Goal: Use online tool/utility: Utilize a website feature to perform a specific function

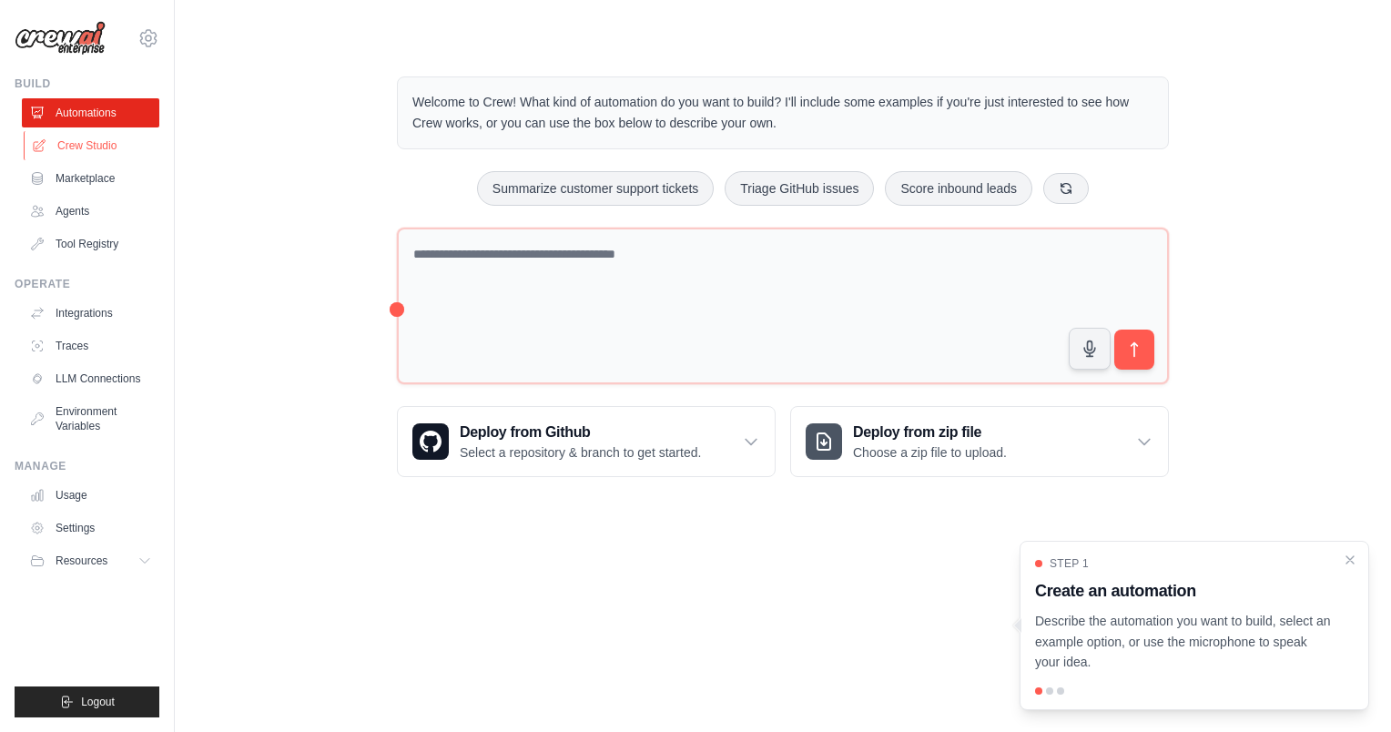
click at [76, 143] on link "Crew Studio" at bounding box center [92, 145] width 137 height 29
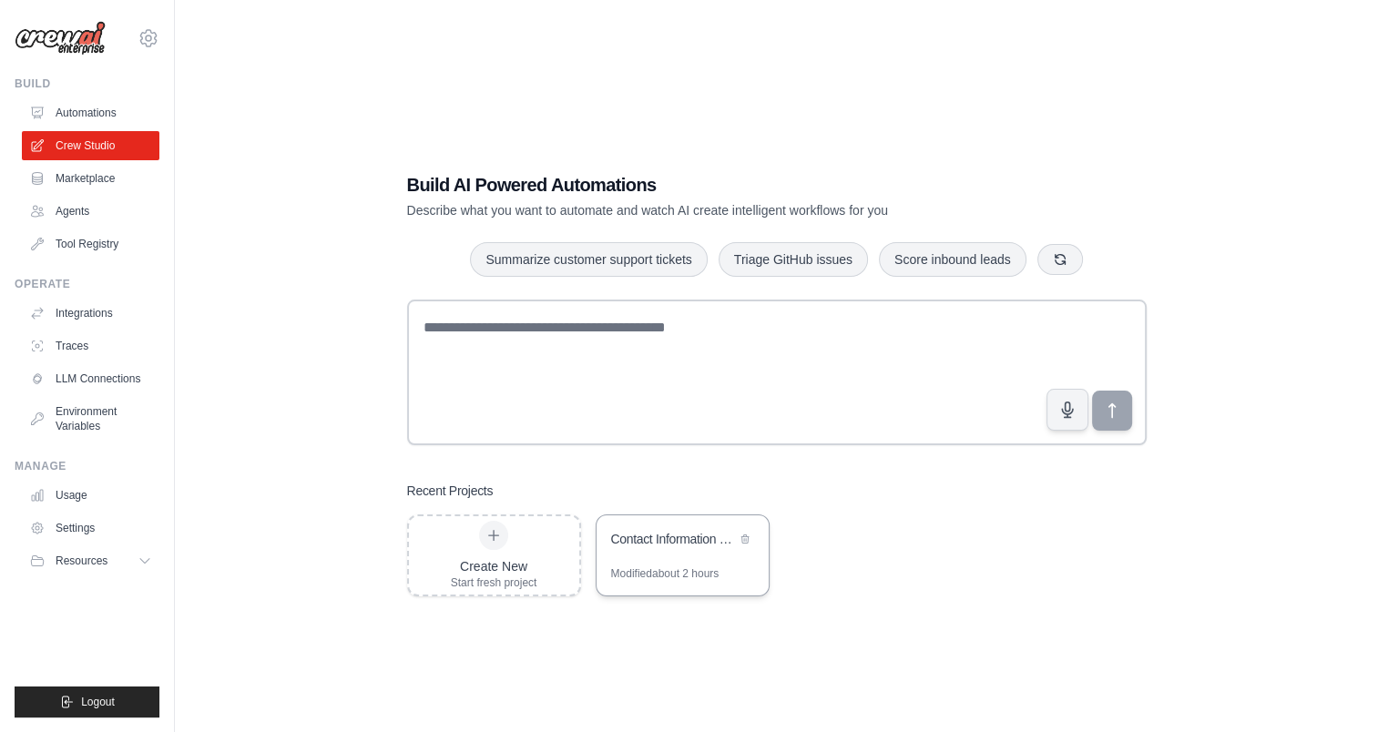
click at [652, 541] on div "Contact Information Verification & Update System" at bounding box center [673, 539] width 125 height 18
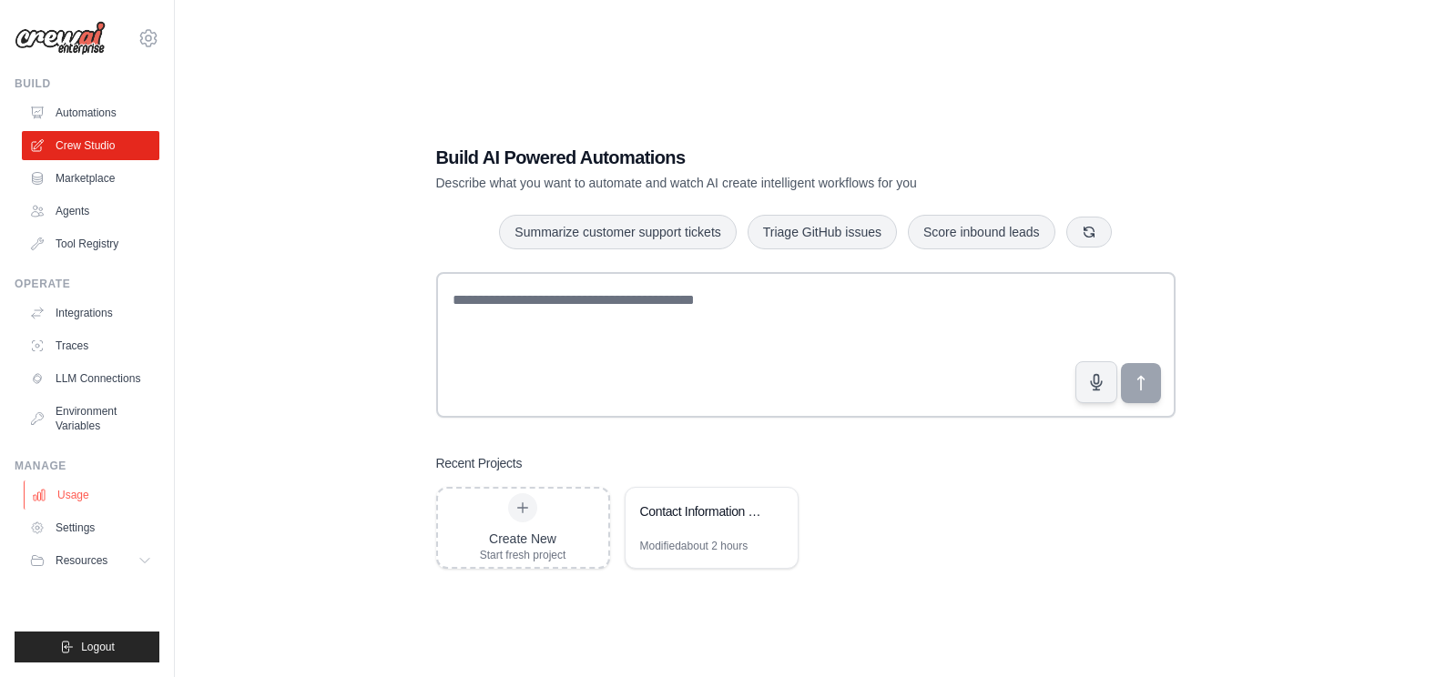
click at [85, 492] on link "Usage" at bounding box center [92, 495] width 137 height 29
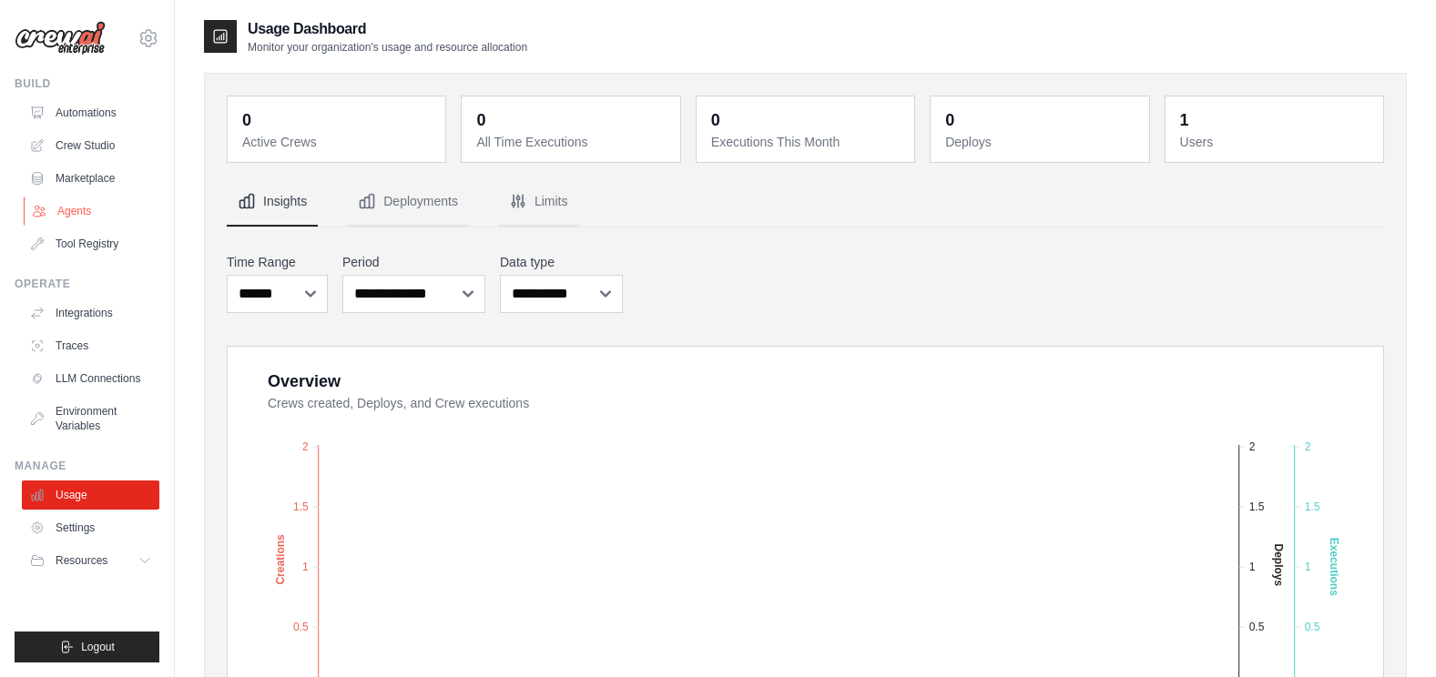
click at [77, 209] on link "Agents" at bounding box center [92, 211] width 137 height 29
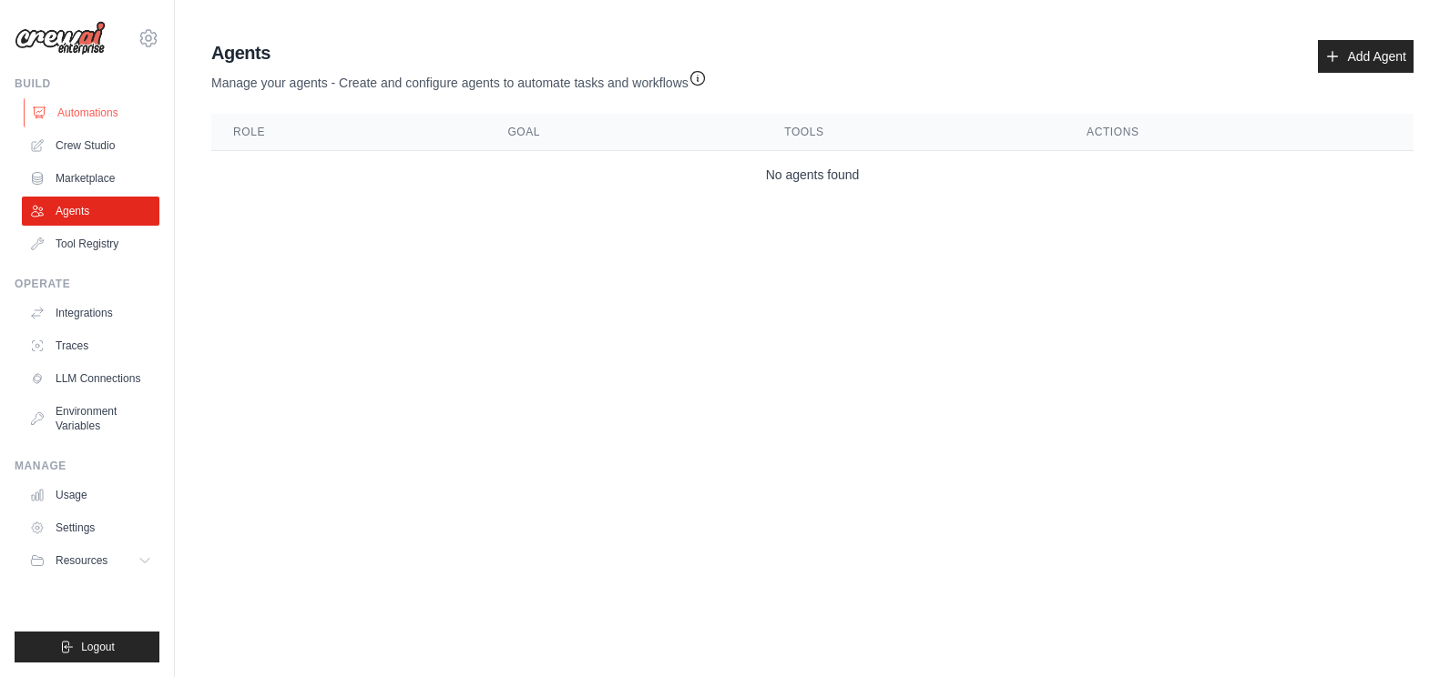
click at [89, 106] on link "Automations" at bounding box center [92, 112] width 137 height 29
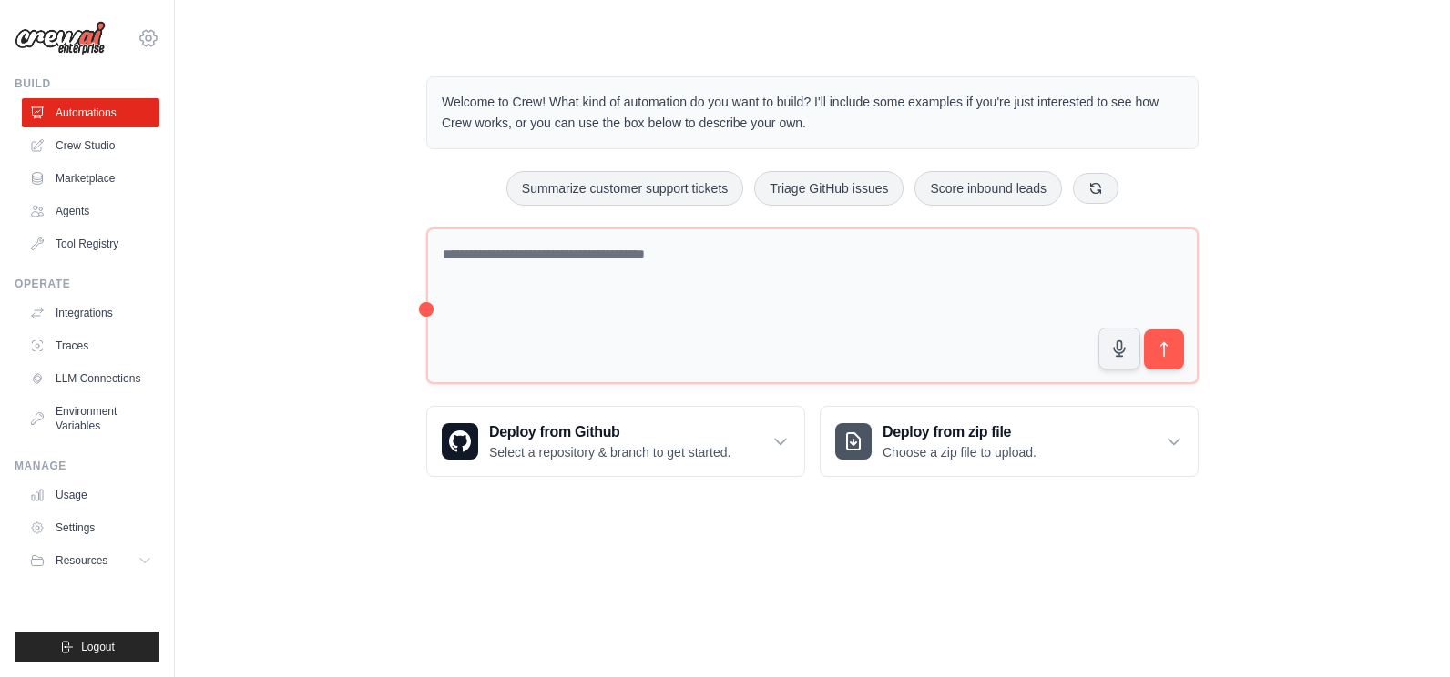
click at [148, 32] on icon at bounding box center [148, 37] width 16 height 15
click at [132, 125] on link "Settings" at bounding box center [148, 123] width 160 height 33
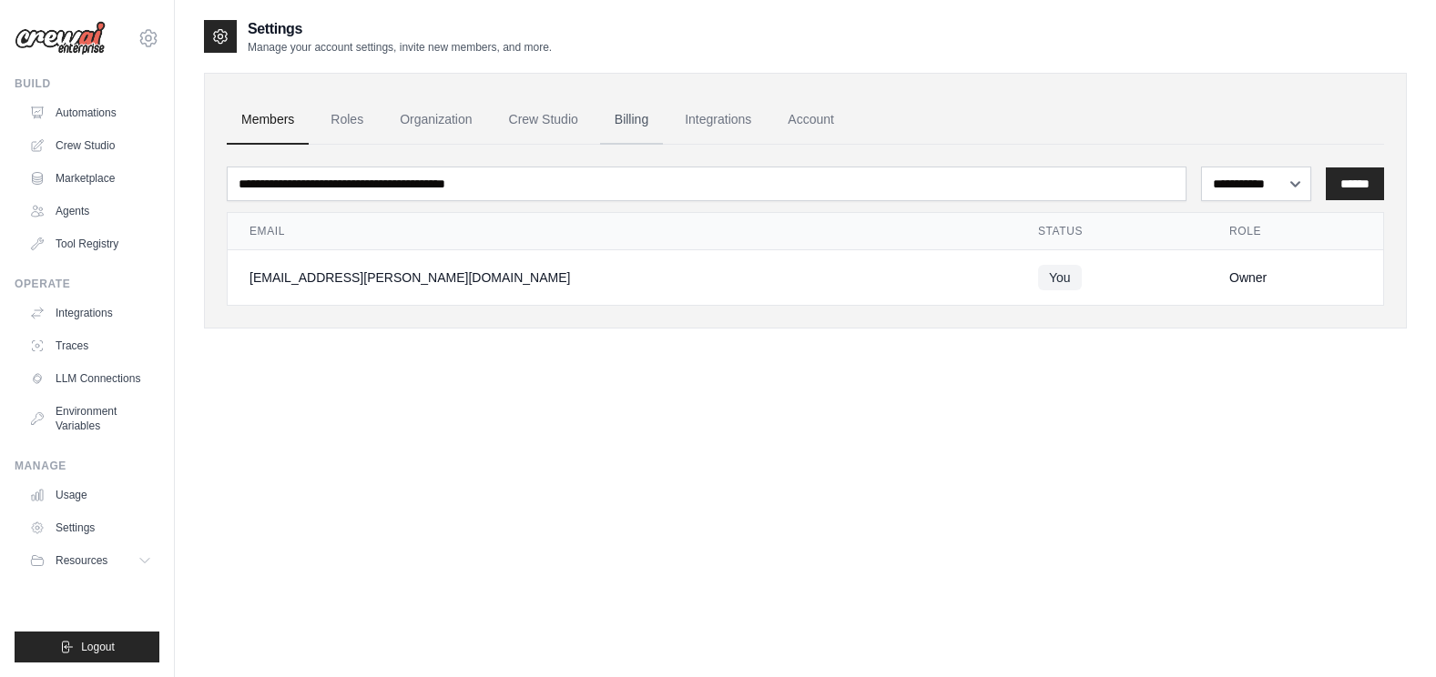
click at [636, 114] on link "Billing" at bounding box center [631, 120] width 63 height 49
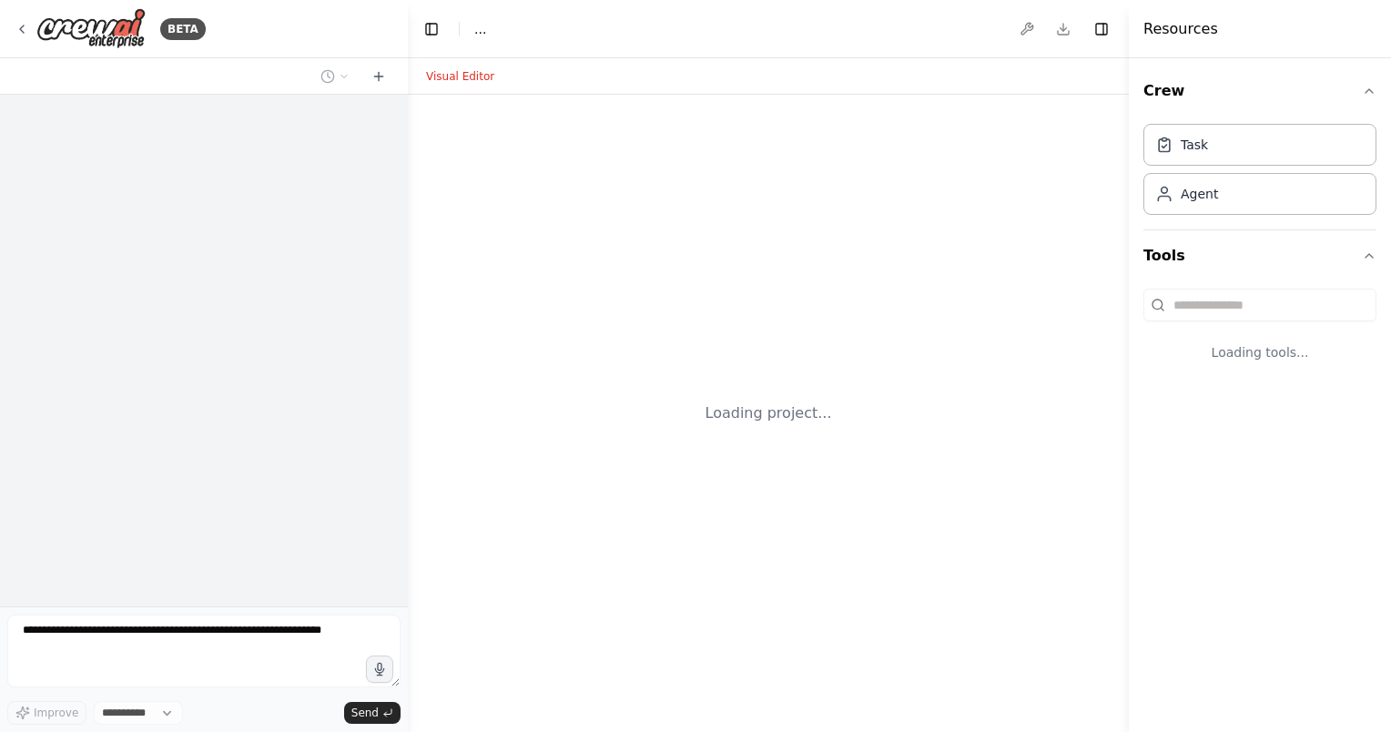
select select "****"
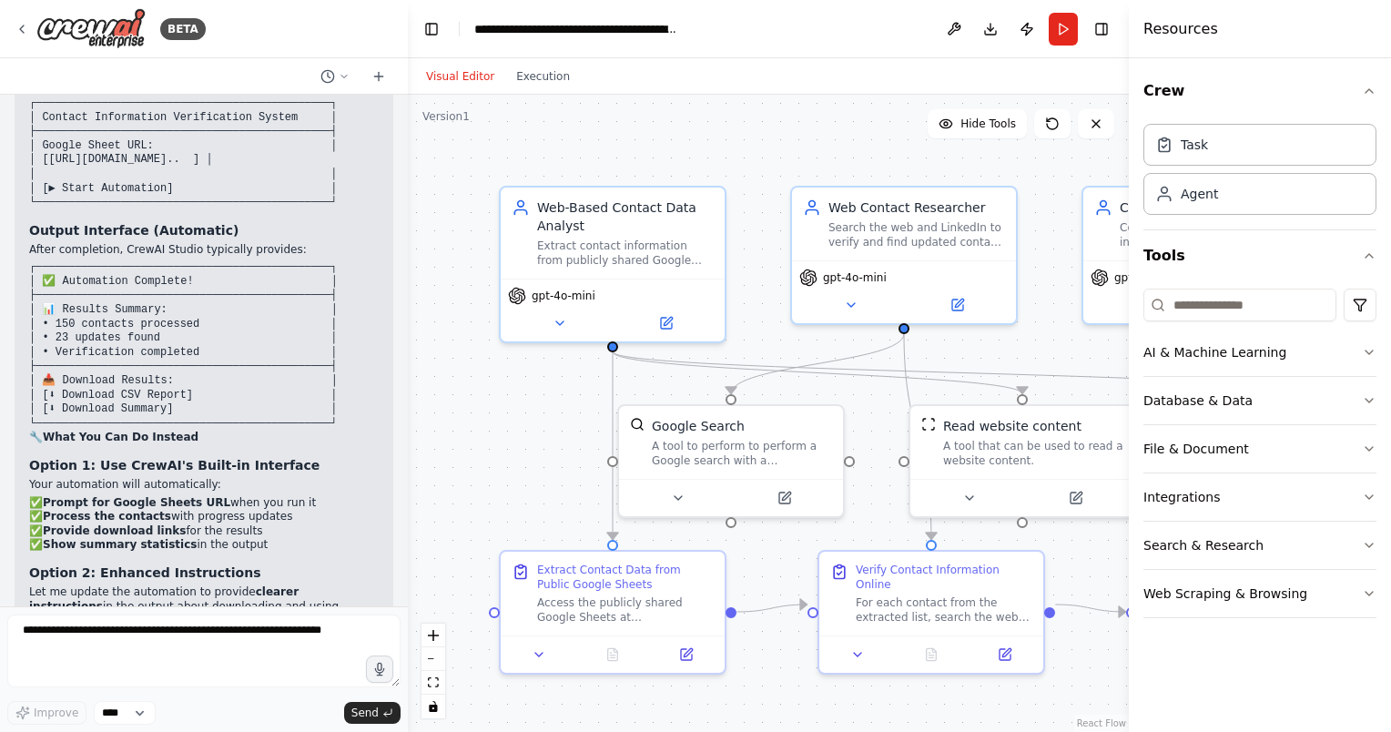
scroll to position [20923, 0]
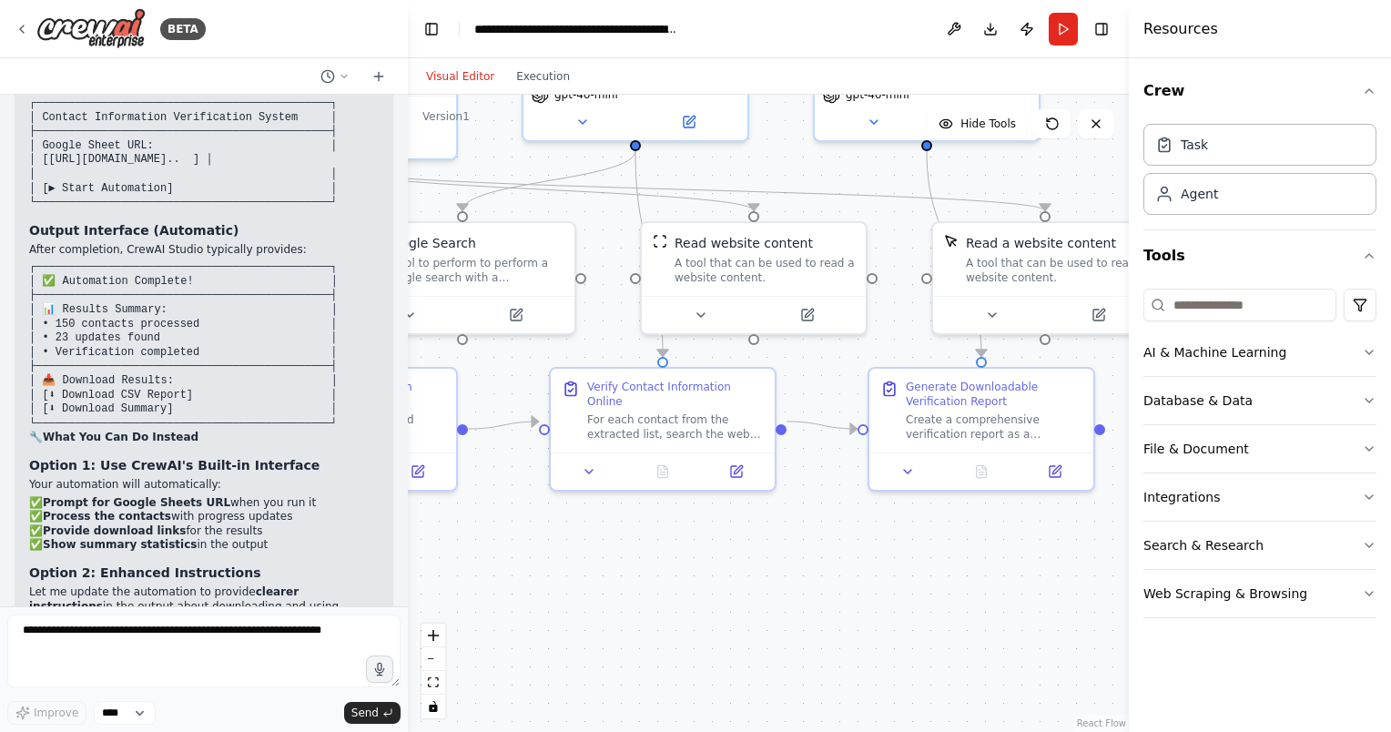
drag, startPoint x: 983, startPoint y: 700, endPoint x: 707, endPoint y: 528, distance: 325.2
click at [707, 528] on div ".deletable-edge-delete-btn { width: 20px; height: 20px; border: 0px solid #ffff…" at bounding box center [768, 413] width 721 height 637
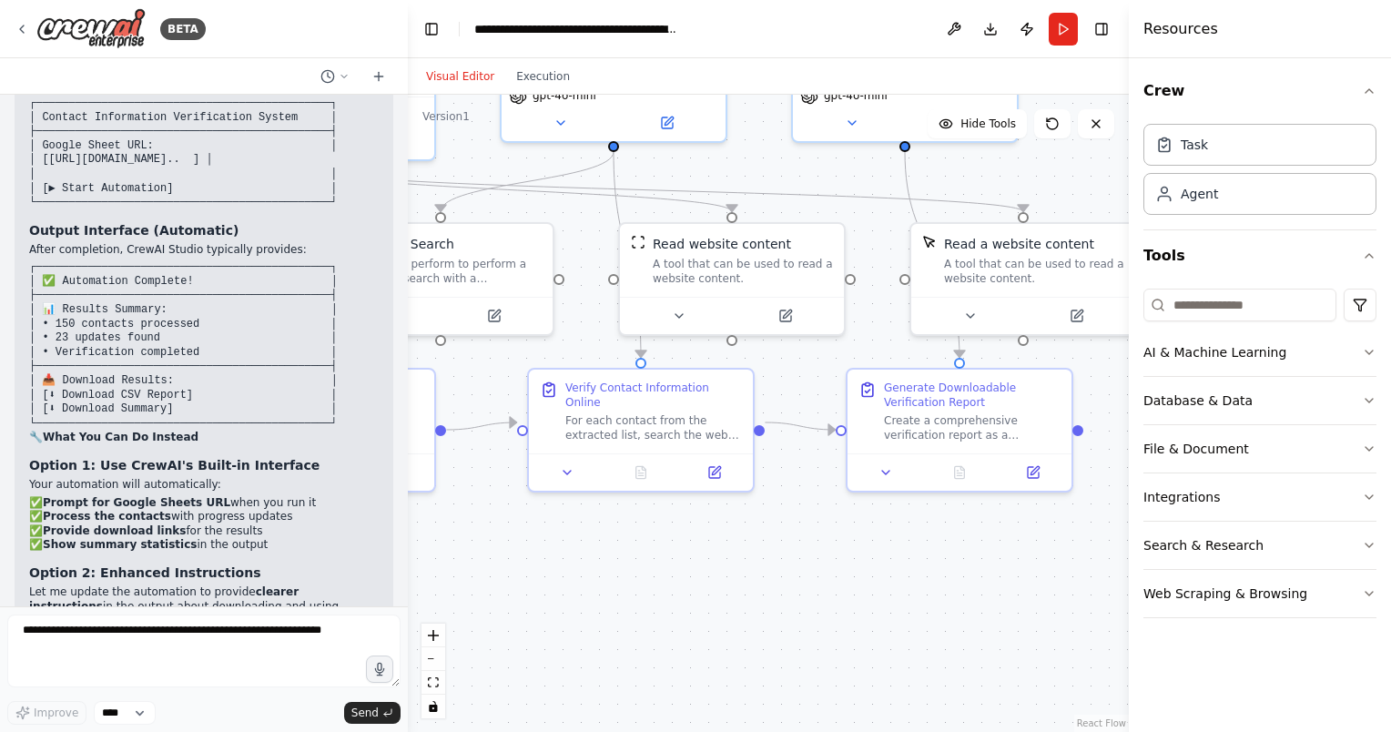
click at [1071, 33] on button "Run" at bounding box center [1063, 29] width 29 height 33
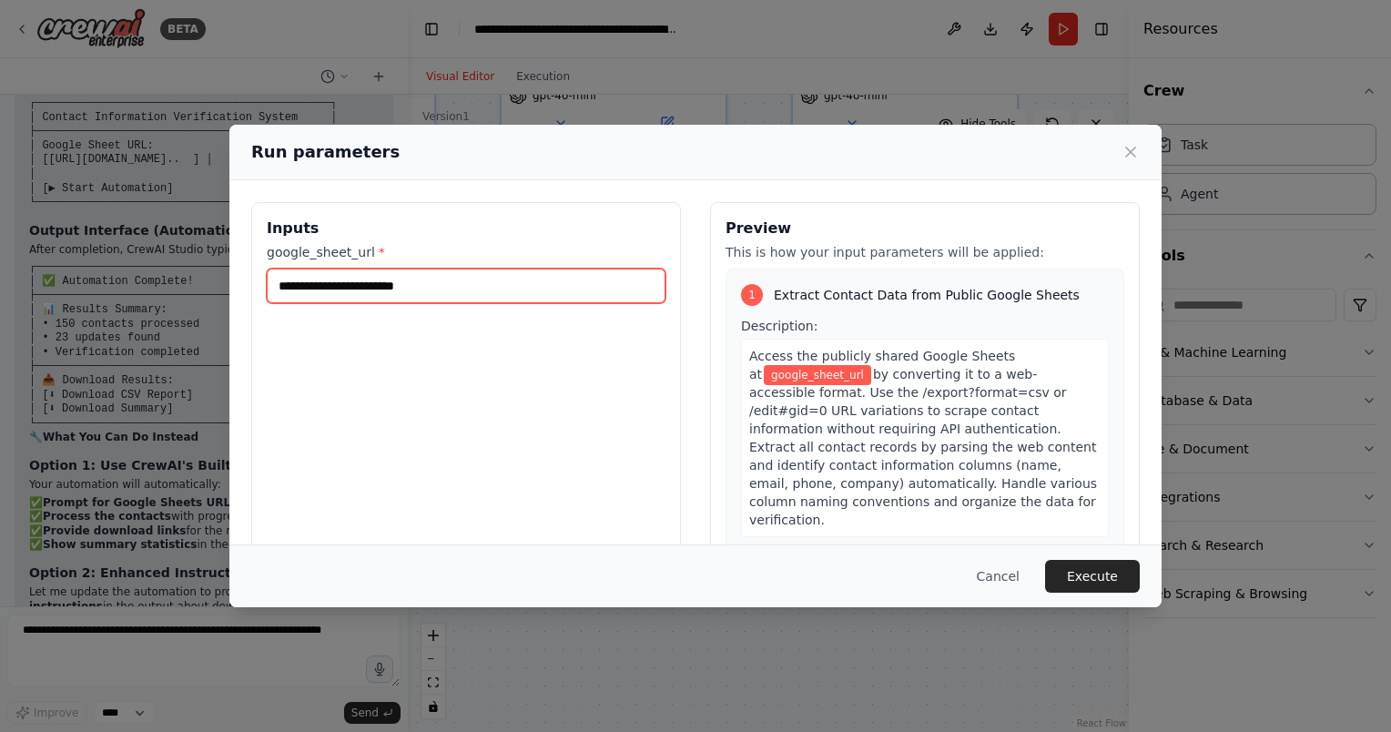
click at [539, 291] on input "google_sheet_url *" at bounding box center [466, 286] width 399 height 35
click at [586, 276] on input "google_sheet_url *" at bounding box center [466, 286] width 399 height 35
paste input "**********"
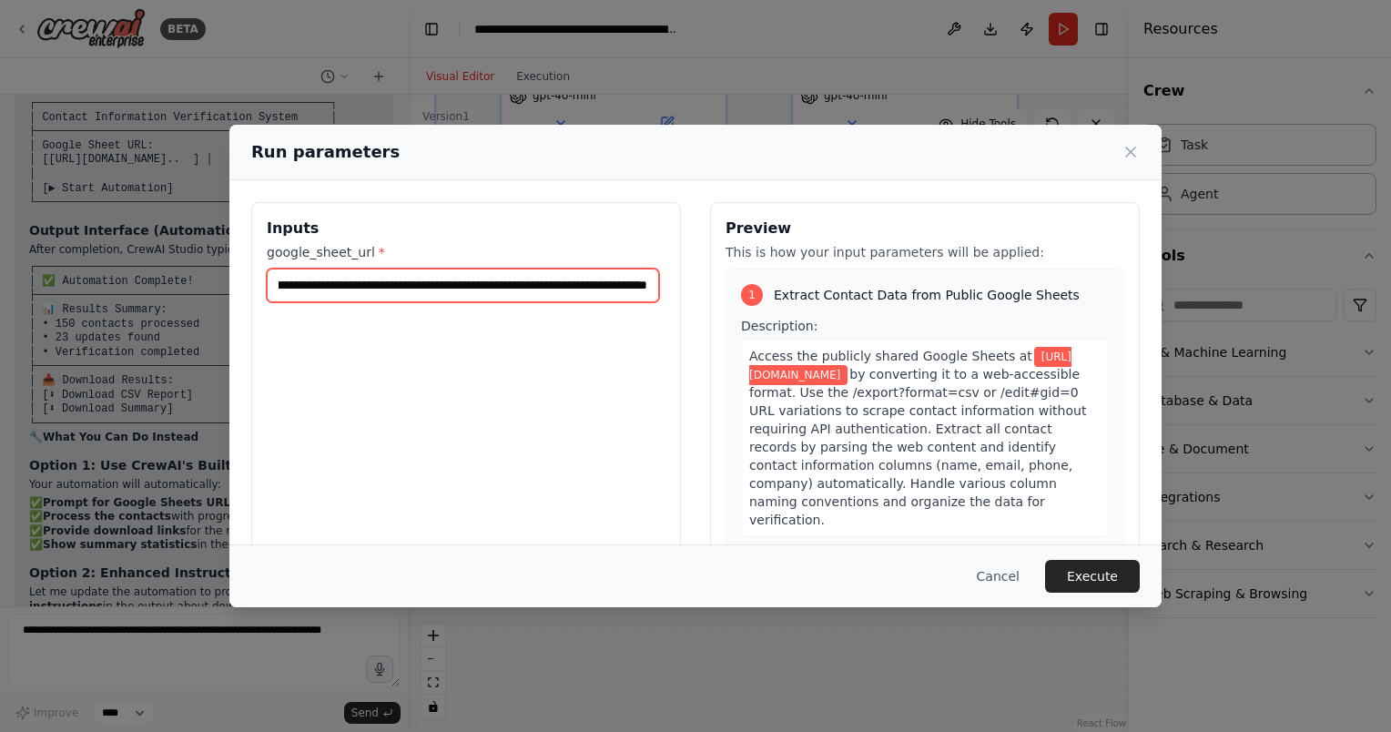
type input "**********"
click at [1074, 575] on button "Execute" at bounding box center [1092, 576] width 95 height 33
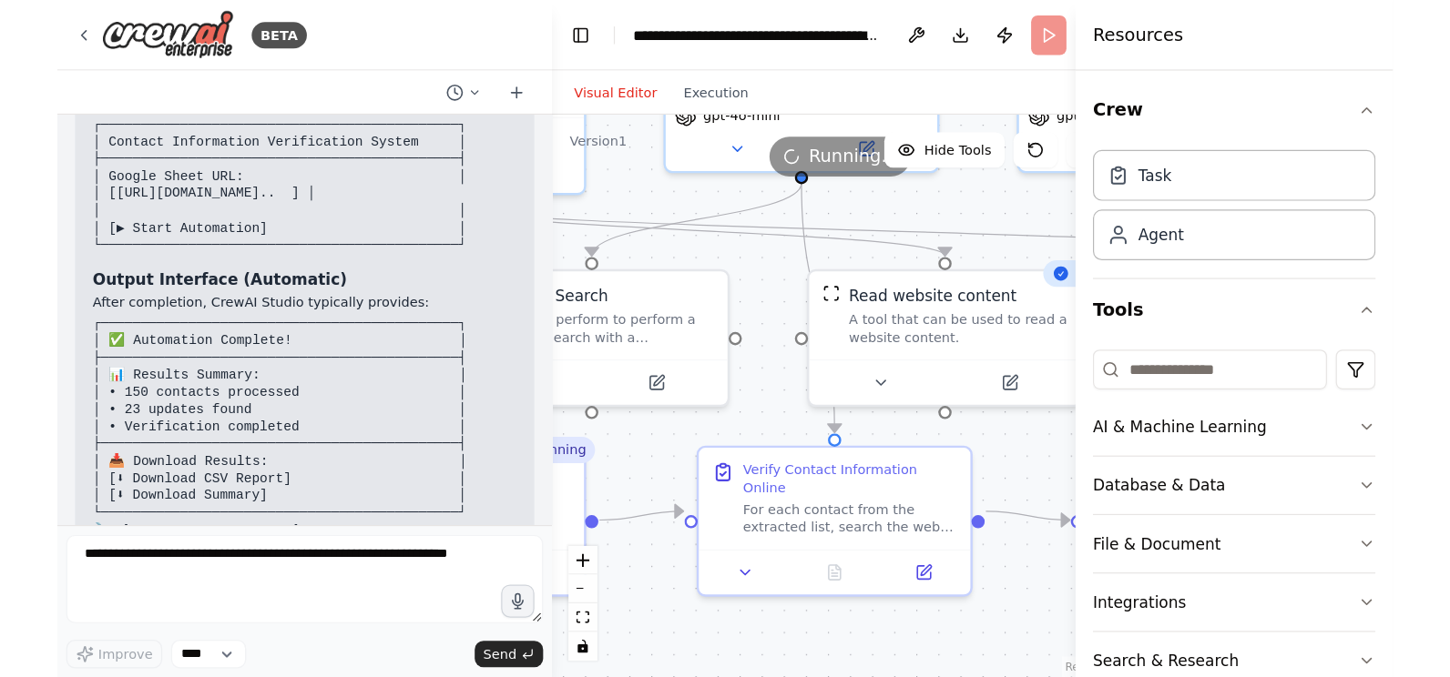
scroll to position [20923, 0]
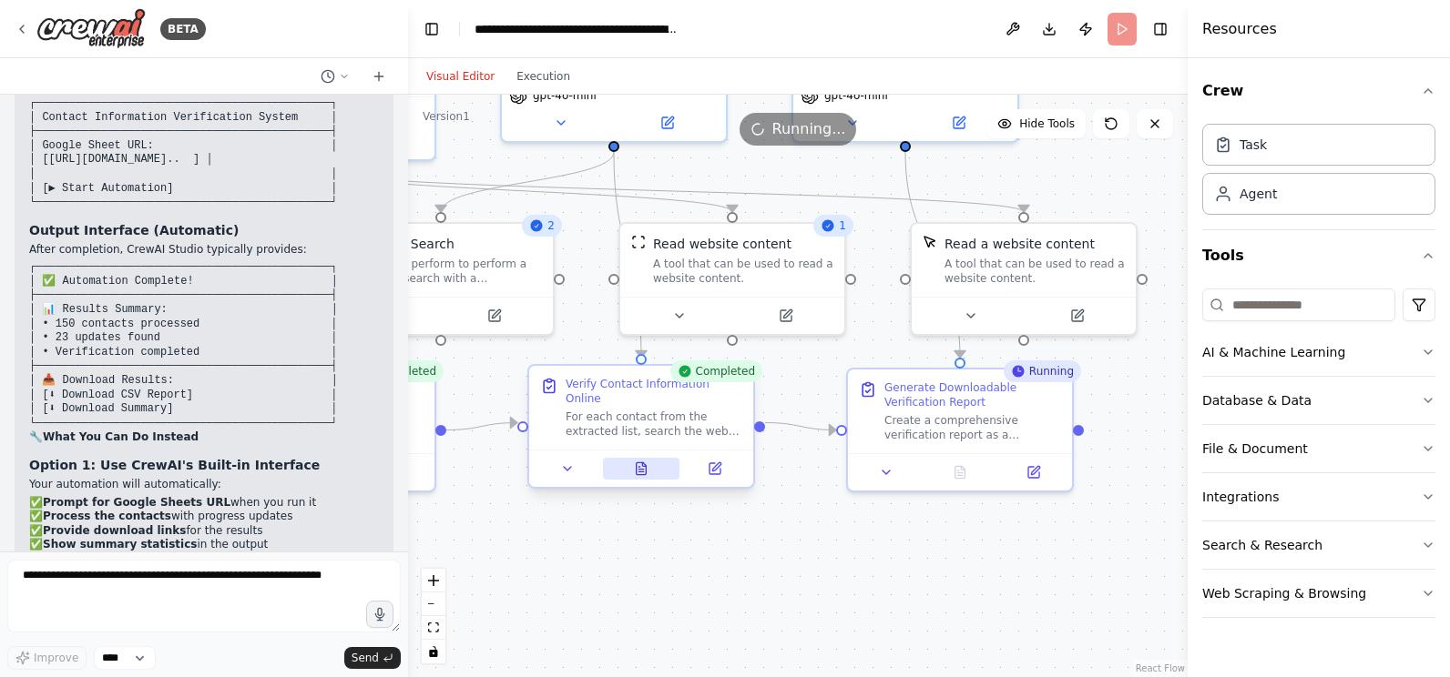
click at [644, 463] on icon at bounding box center [641, 469] width 10 height 12
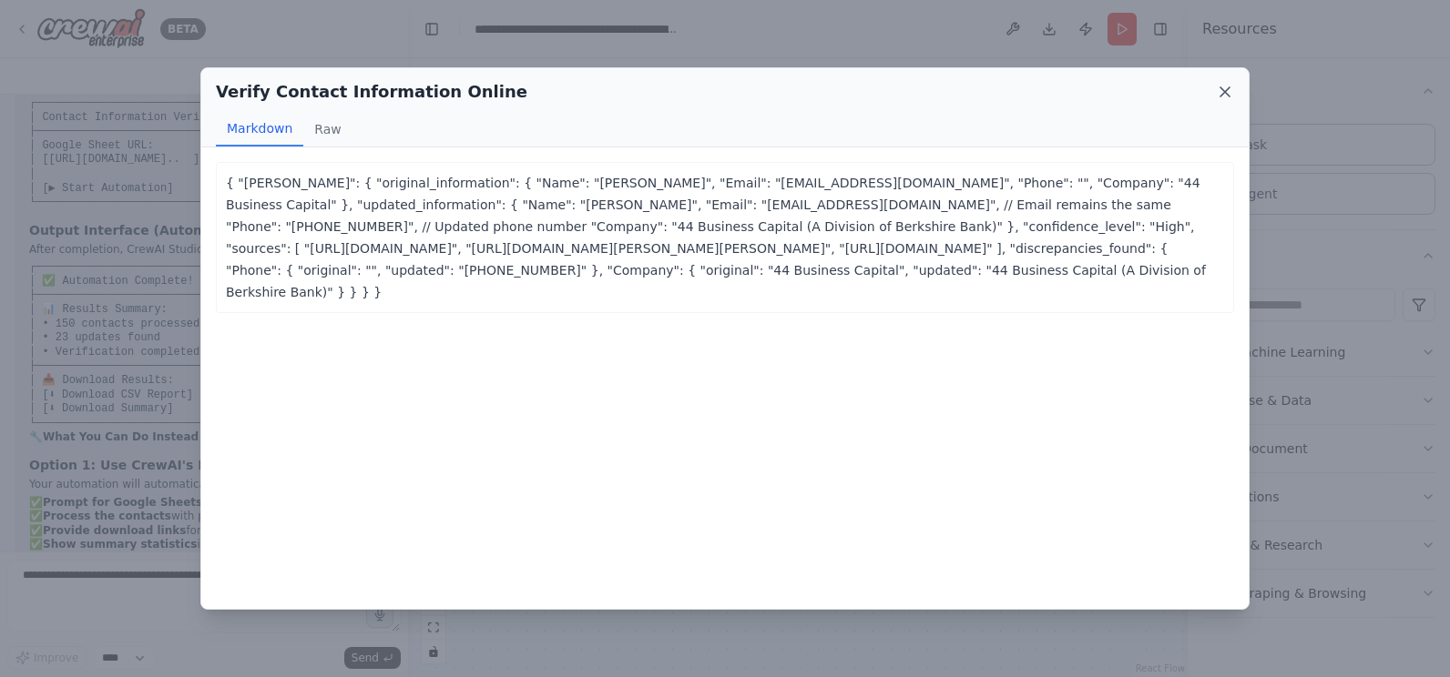
click at [1233, 93] on icon at bounding box center [1225, 92] width 18 height 18
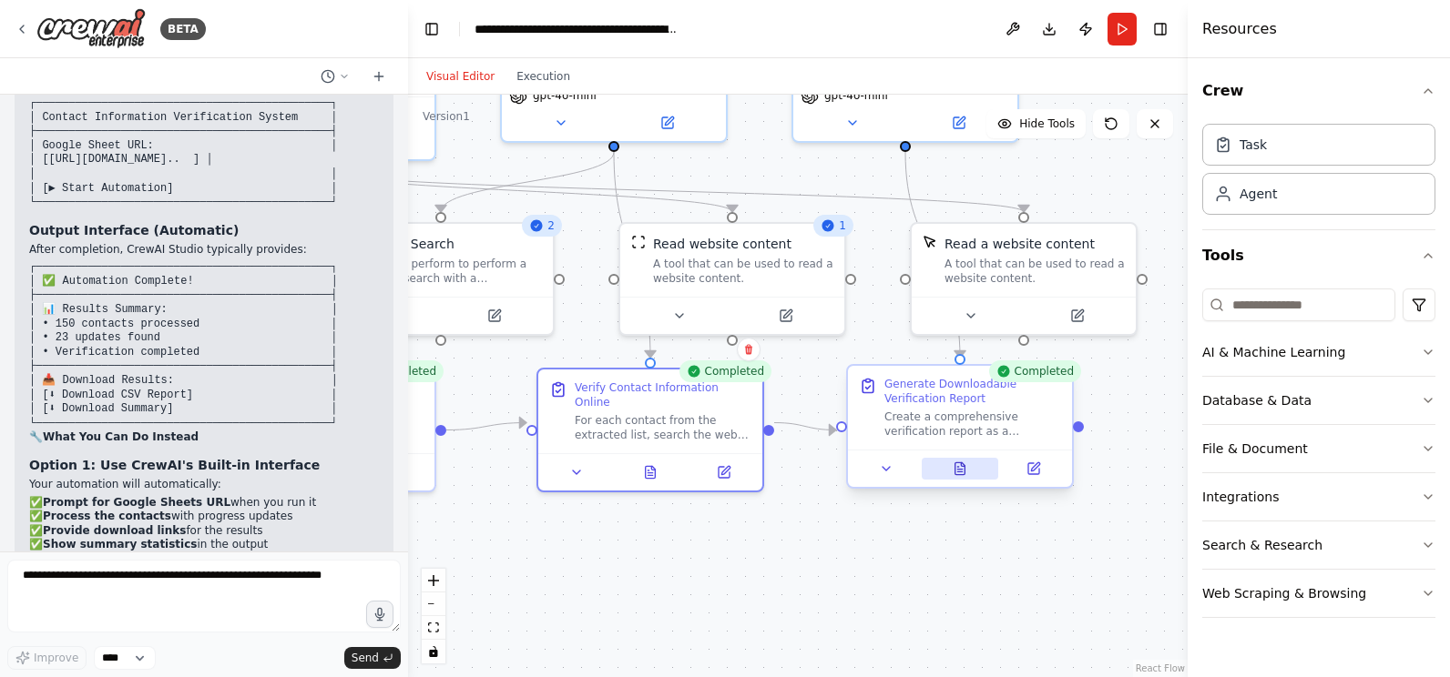
click at [961, 468] on icon at bounding box center [960, 469] width 10 height 12
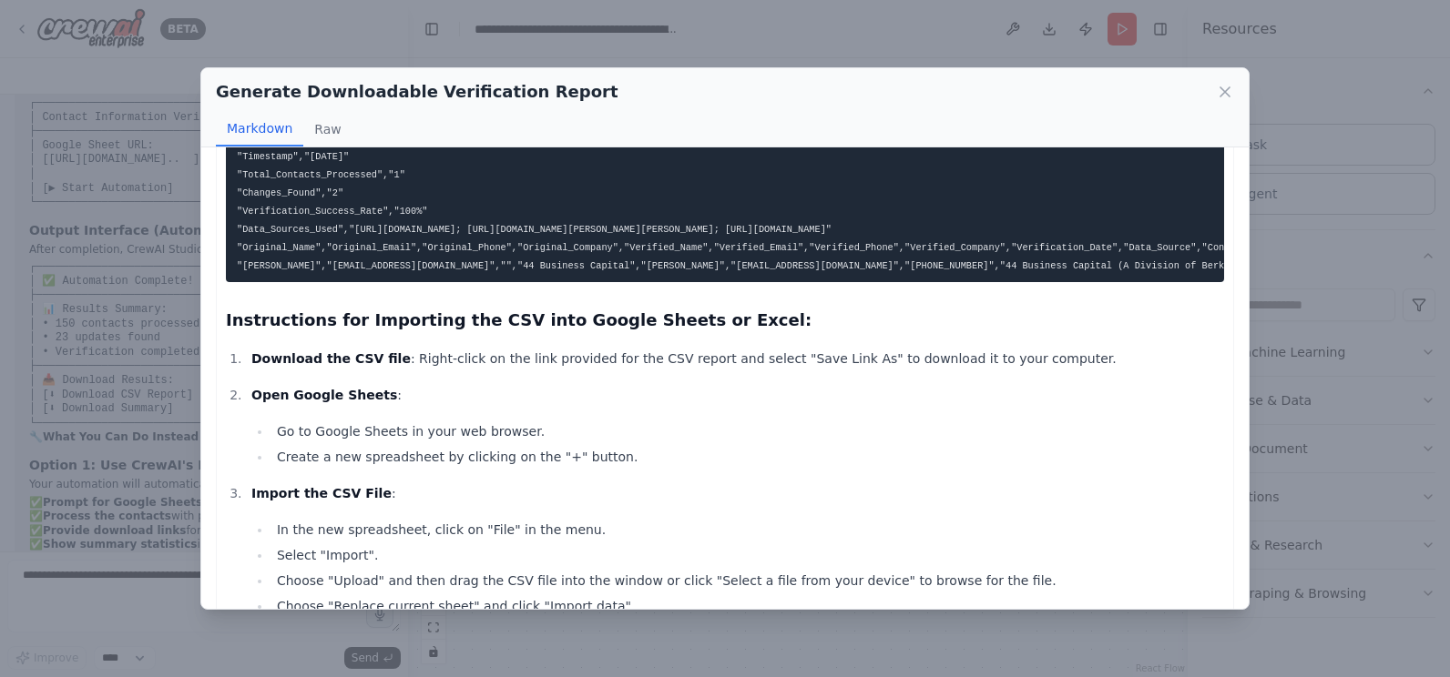
scroll to position [0, 0]
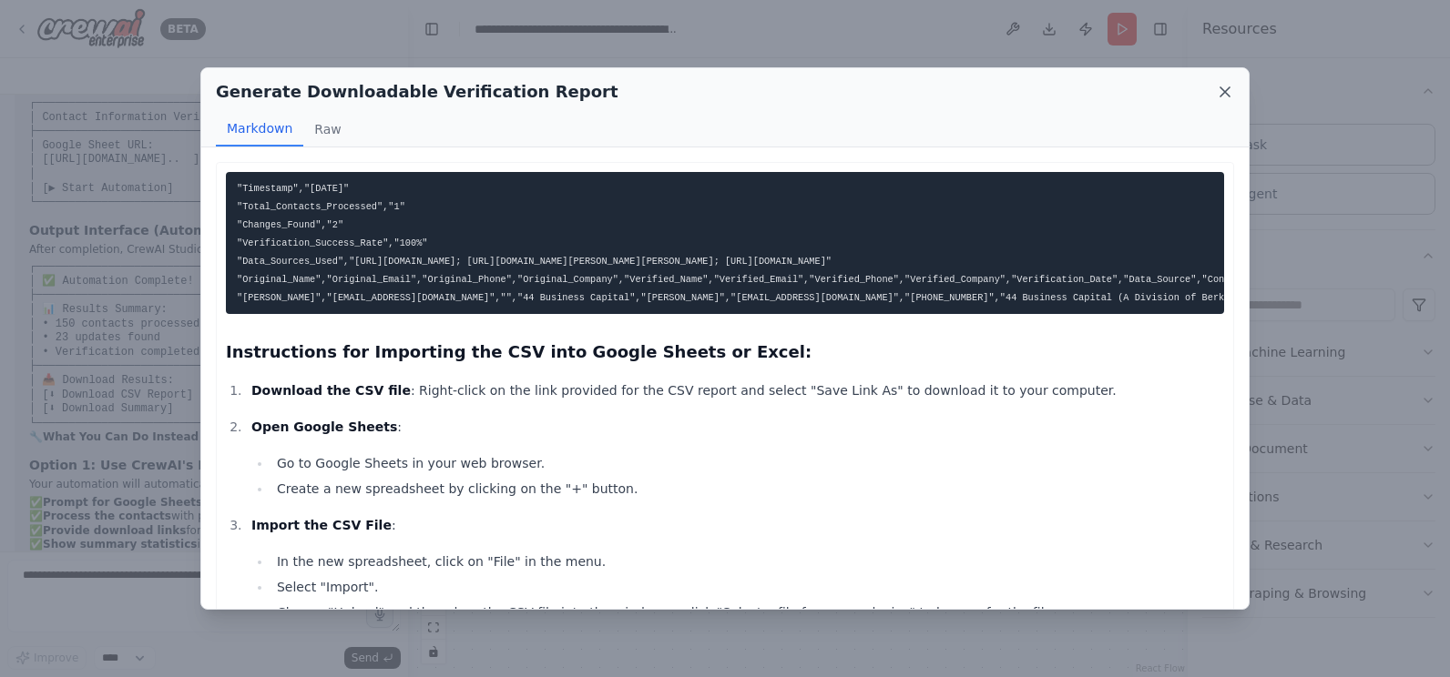
click at [1220, 95] on icon at bounding box center [1225, 92] width 18 height 18
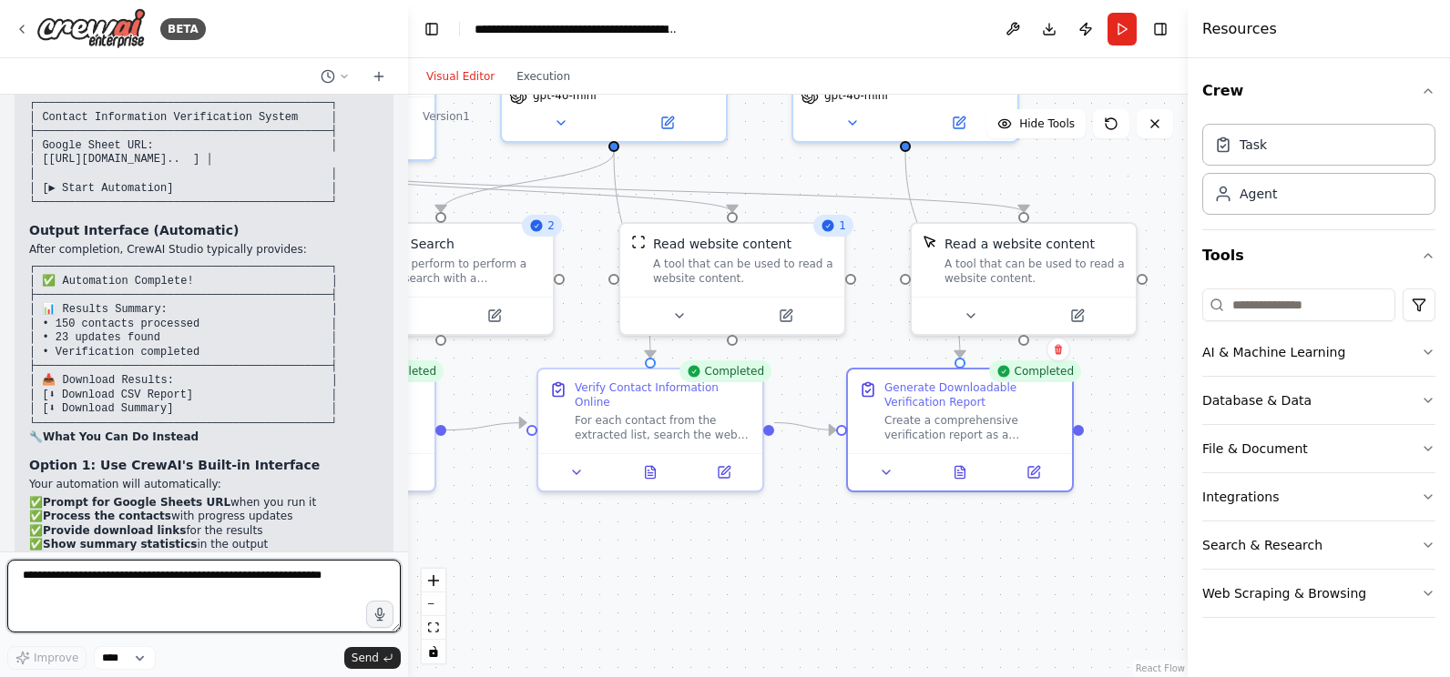
click at [271, 631] on textarea at bounding box center [203, 596] width 393 height 73
type textarea "**********"
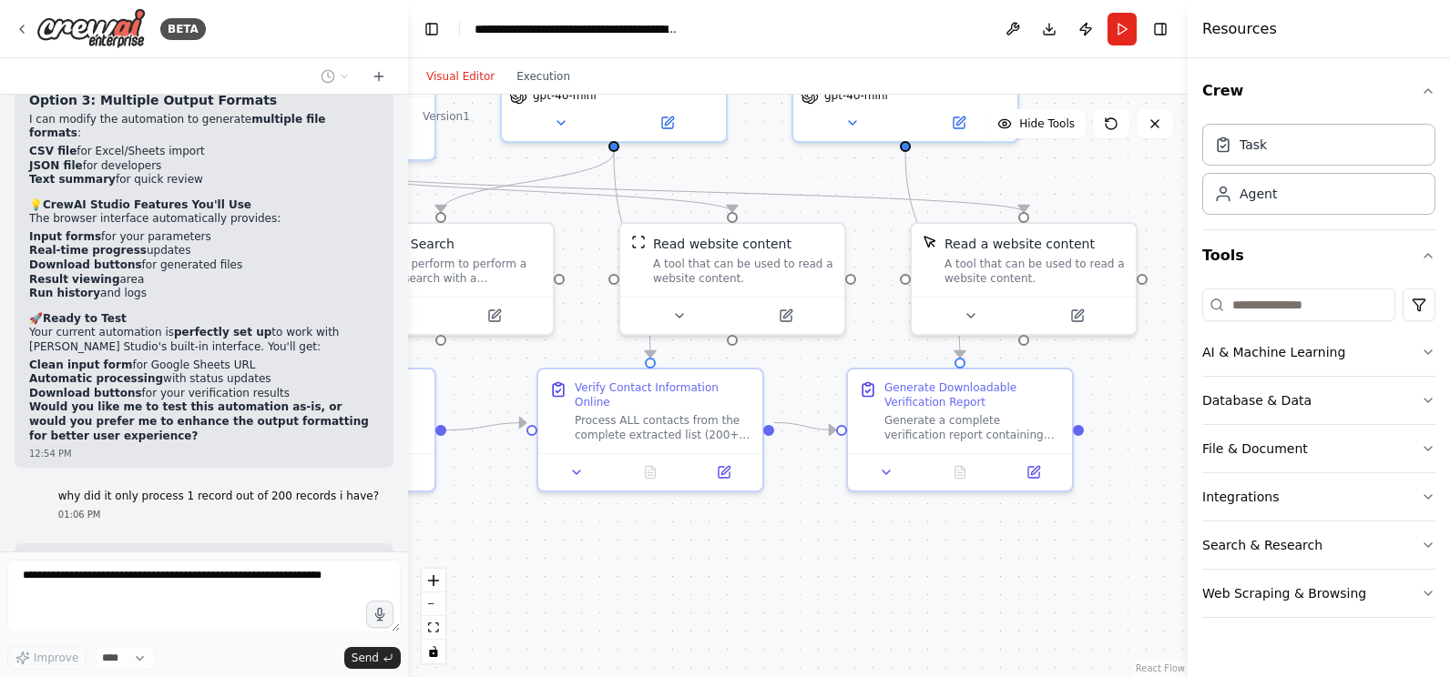
scroll to position [21598, 0]
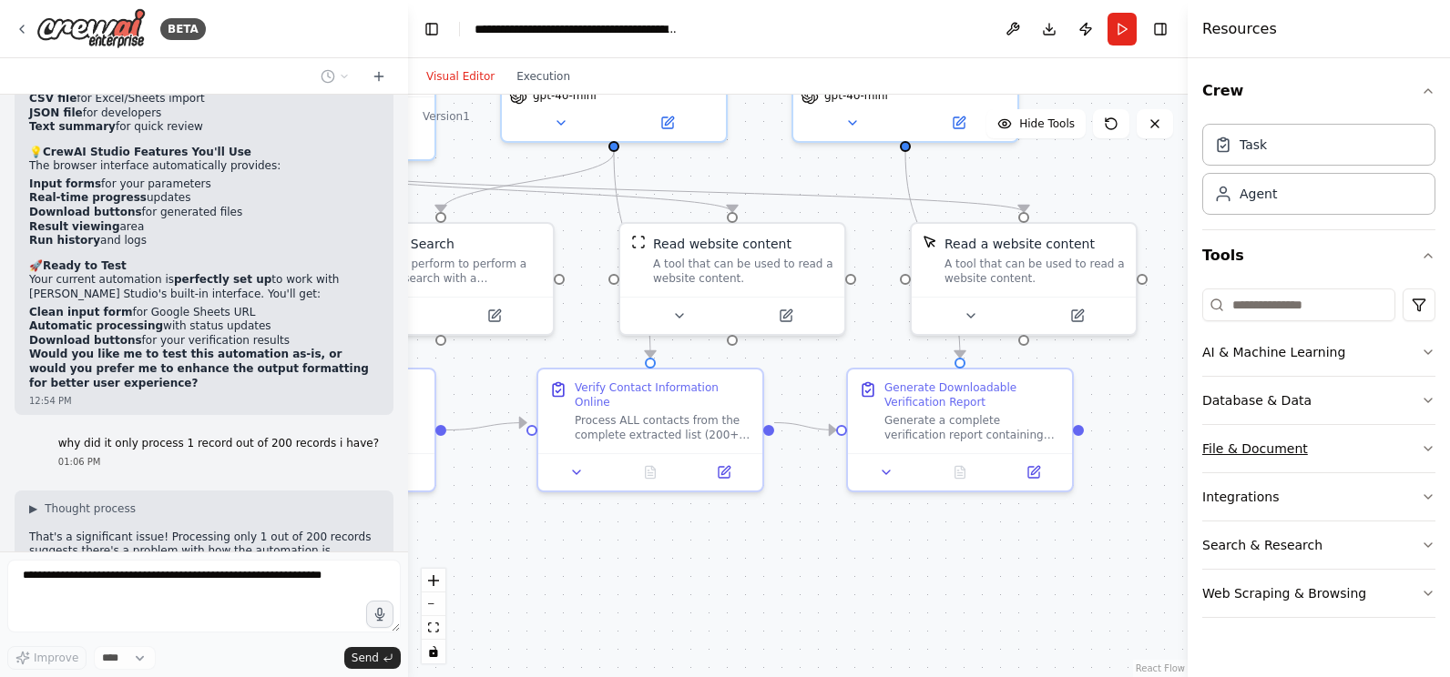
click at [1342, 454] on button "File & Document" at bounding box center [1318, 448] width 233 height 47
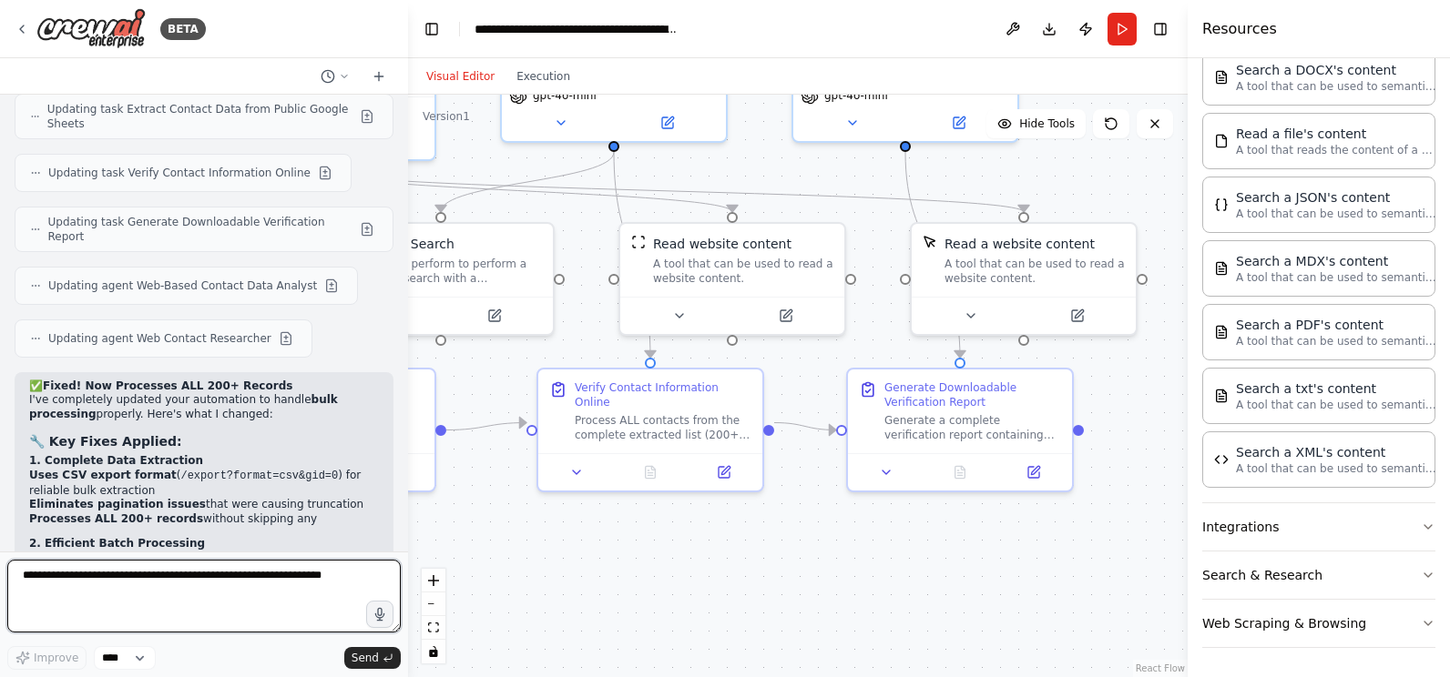
scroll to position [22294, 0]
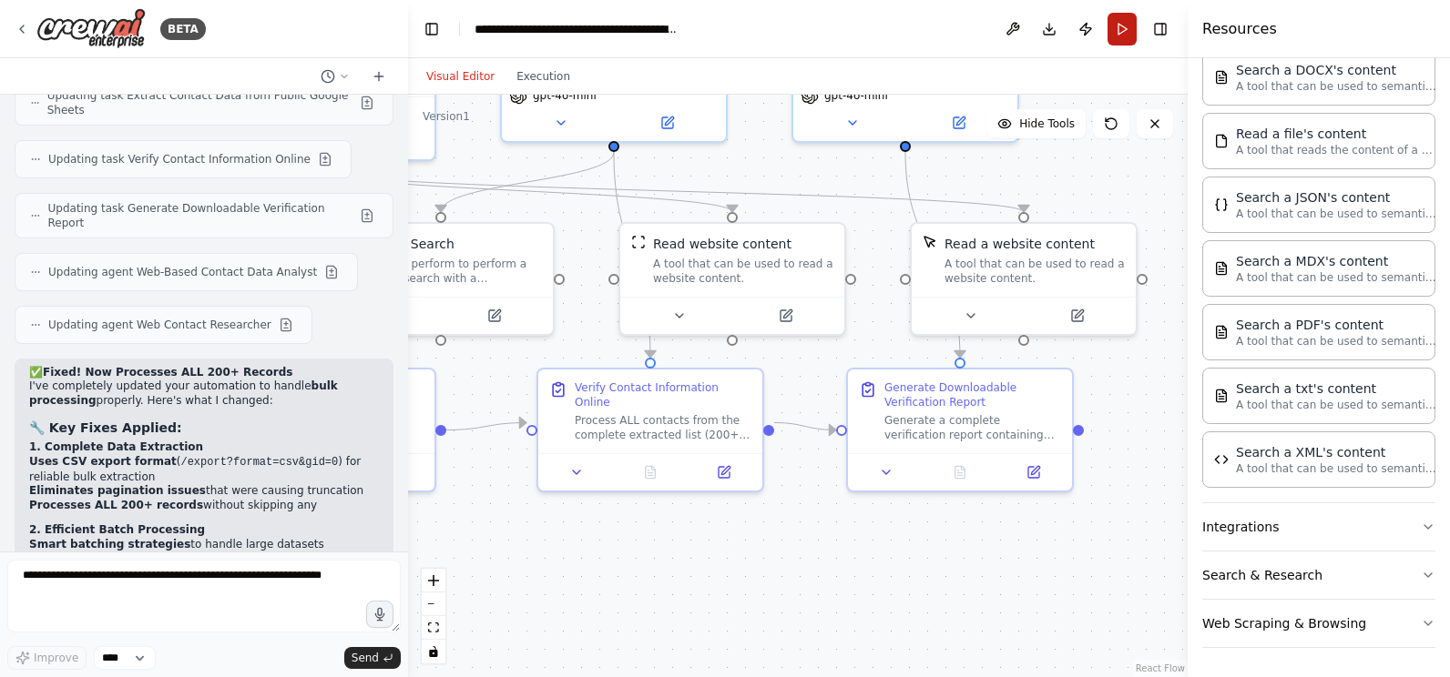
click at [1119, 30] on button "Run" at bounding box center [1121, 29] width 29 height 33
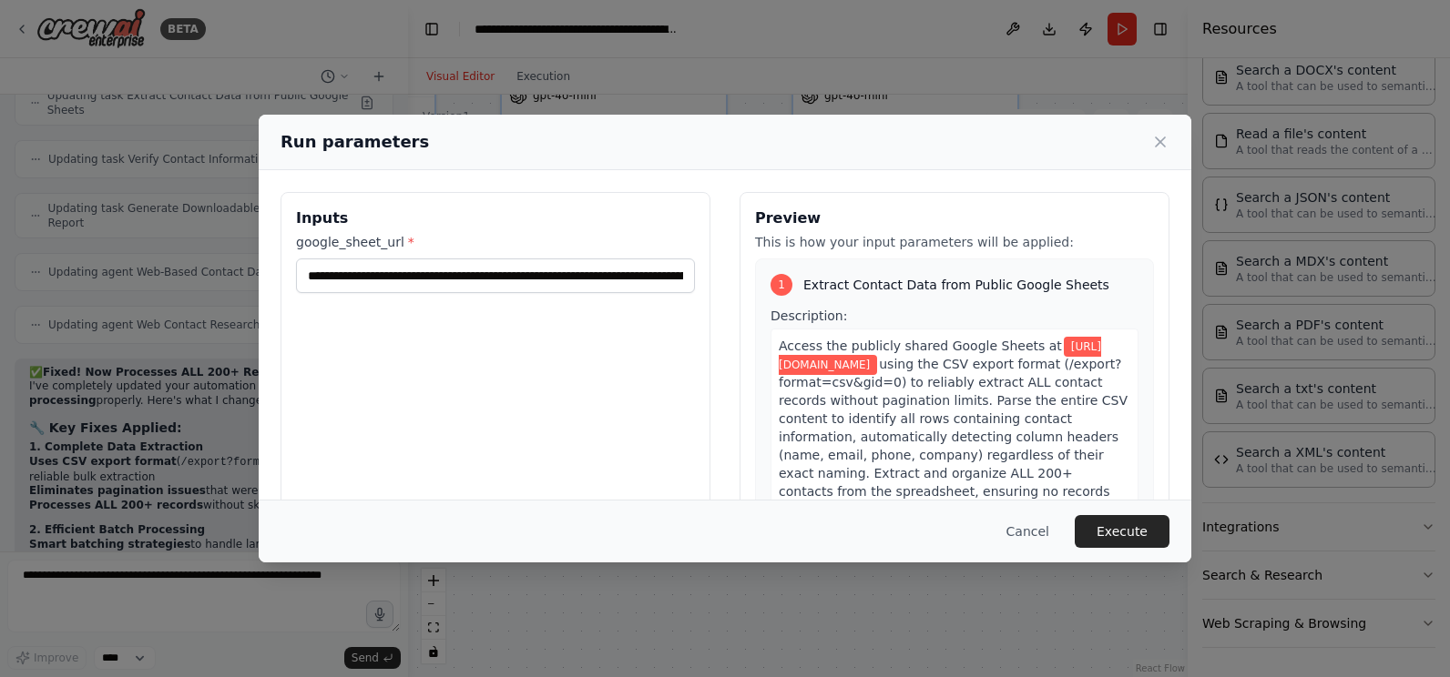
click at [1109, 534] on button "Execute" at bounding box center [1121, 531] width 95 height 33
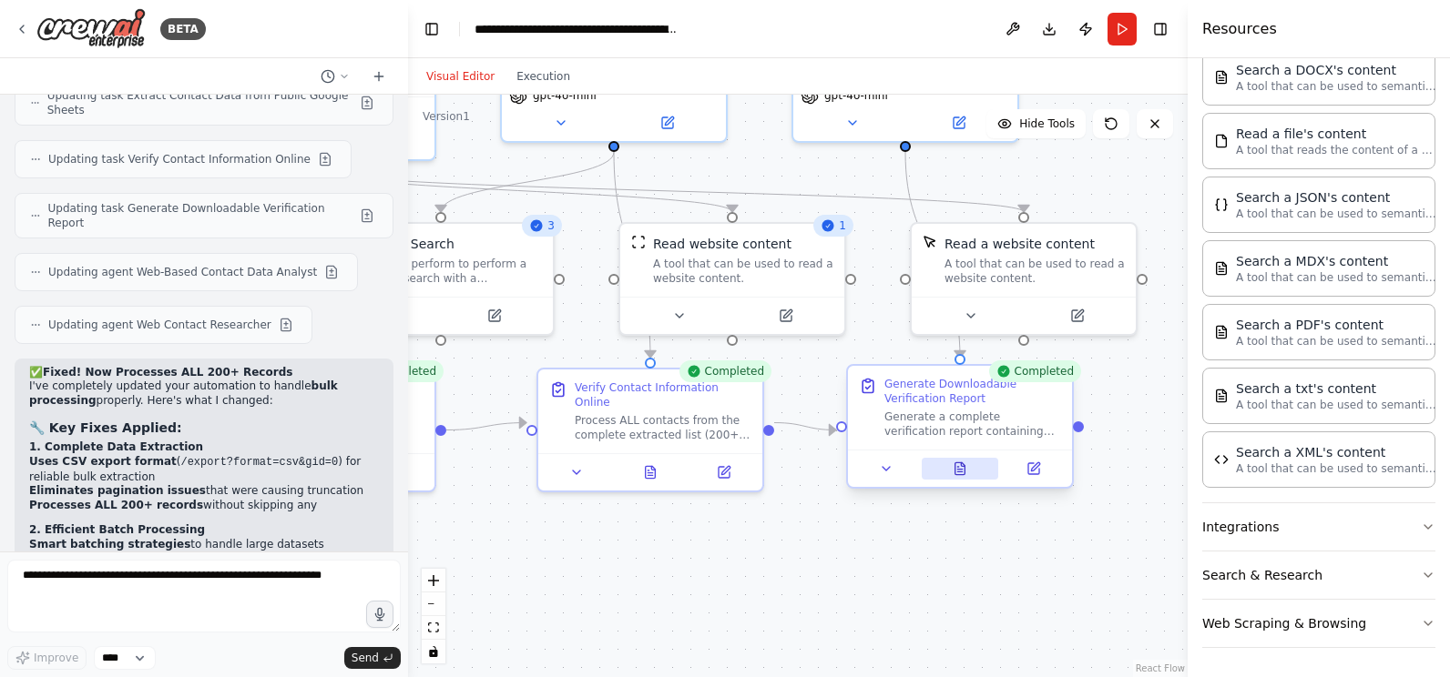
click at [963, 470] on icon at bounding box center [960, 469] width 10 height 12
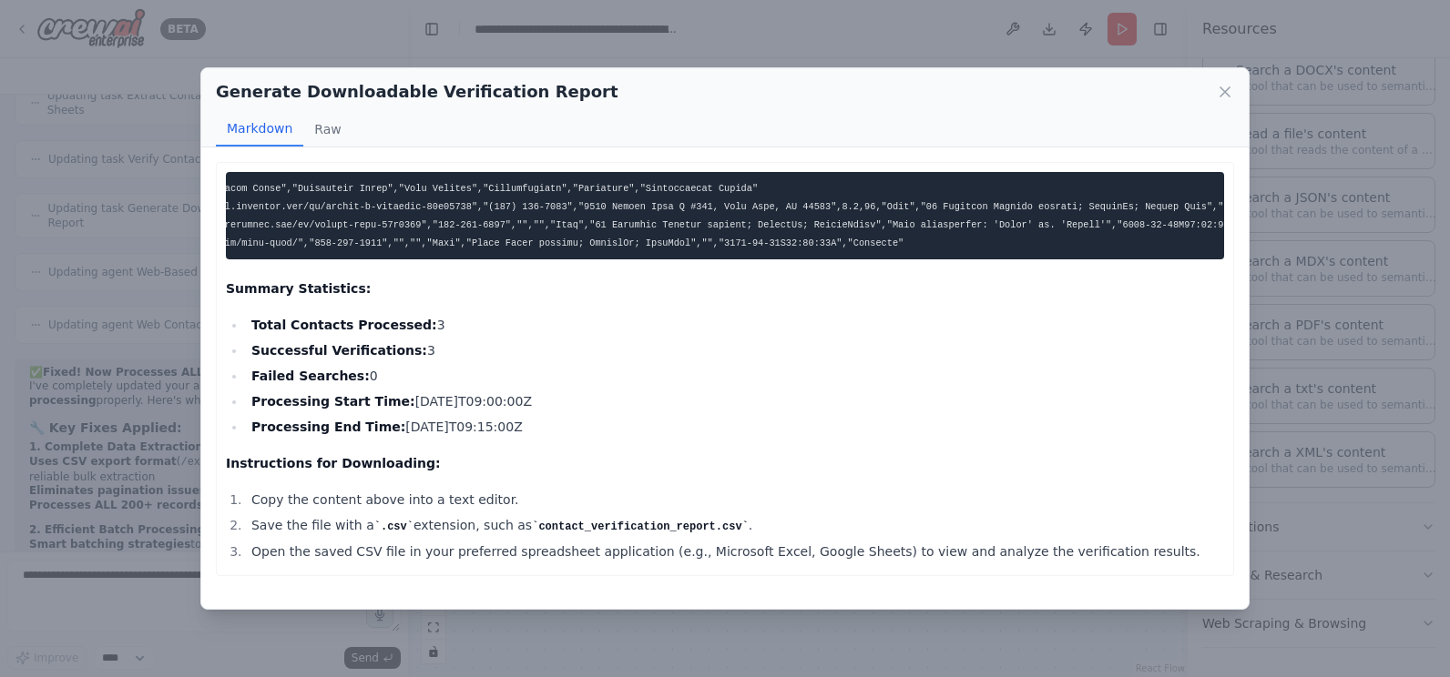
scroll to position [0, 943]
click at [1064, 237] on pre at bounding box center [725, 215] width 998 height 87
click at [1064, 235] on pre at bounding box center [725, 215] width 998 height 87
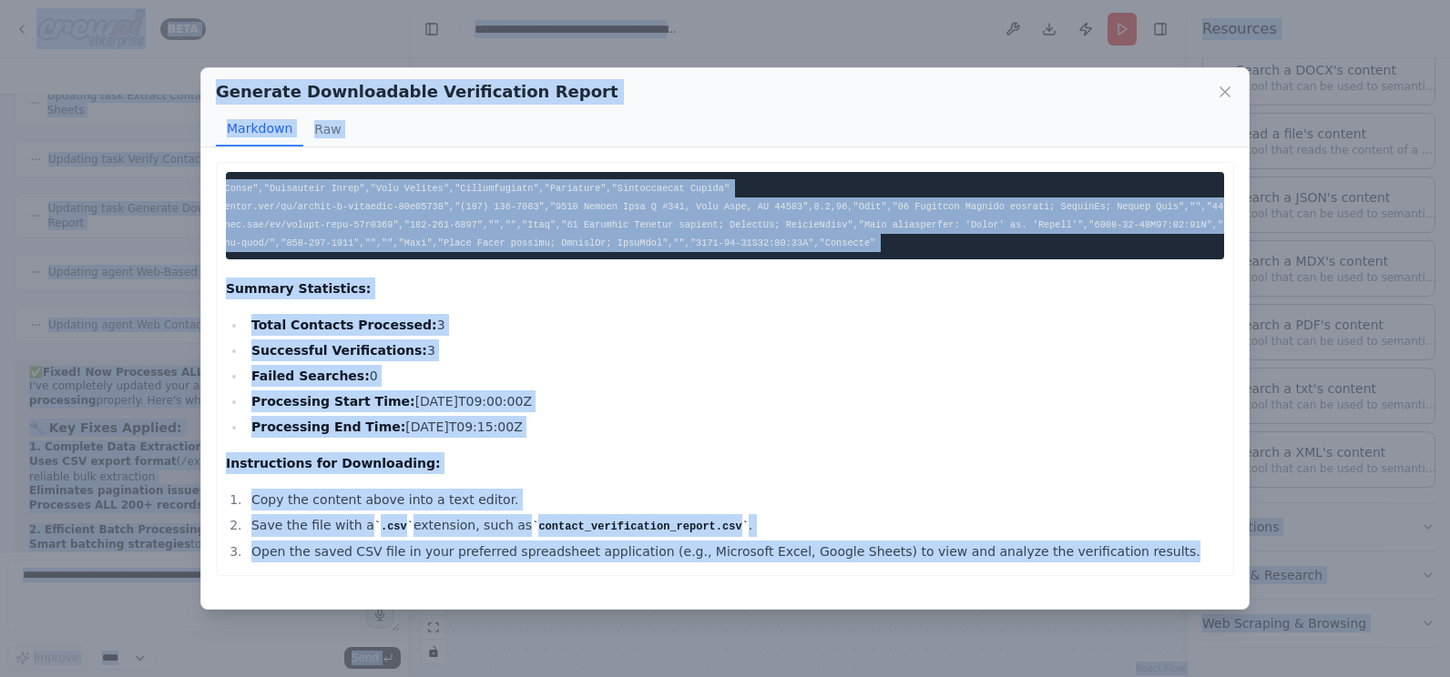
click at [1059, 241] on pre at bounding box center [725, 215] width 998 height 87
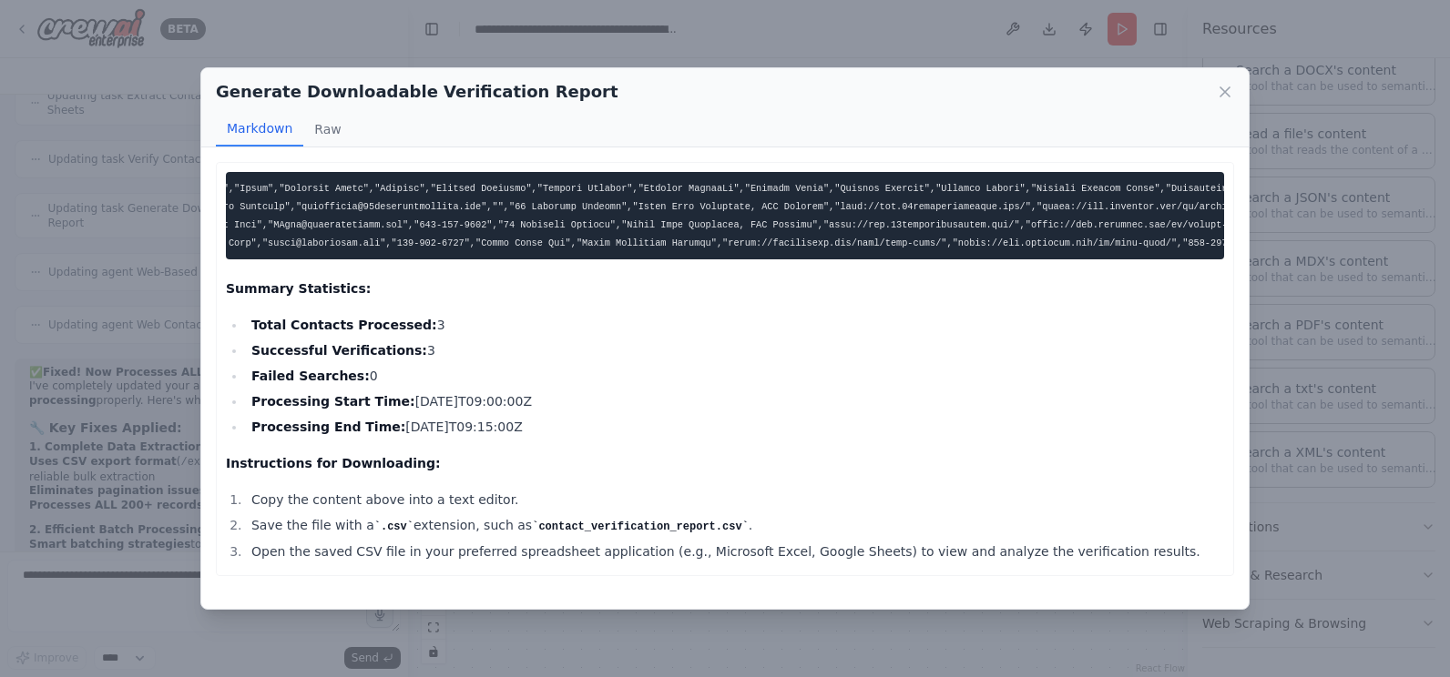
scroll to position [0, 0]
drag, startPoint x: 784, startPoint y: 253, endPoint x: 189, endPoint y: 169, distance: 600.5
click at [189, 169] on div "Generate Downloadable Verification Report Markdown Raw Summary Statistics: Tota…" at bounding box center [725, 338] width 1450 height 677
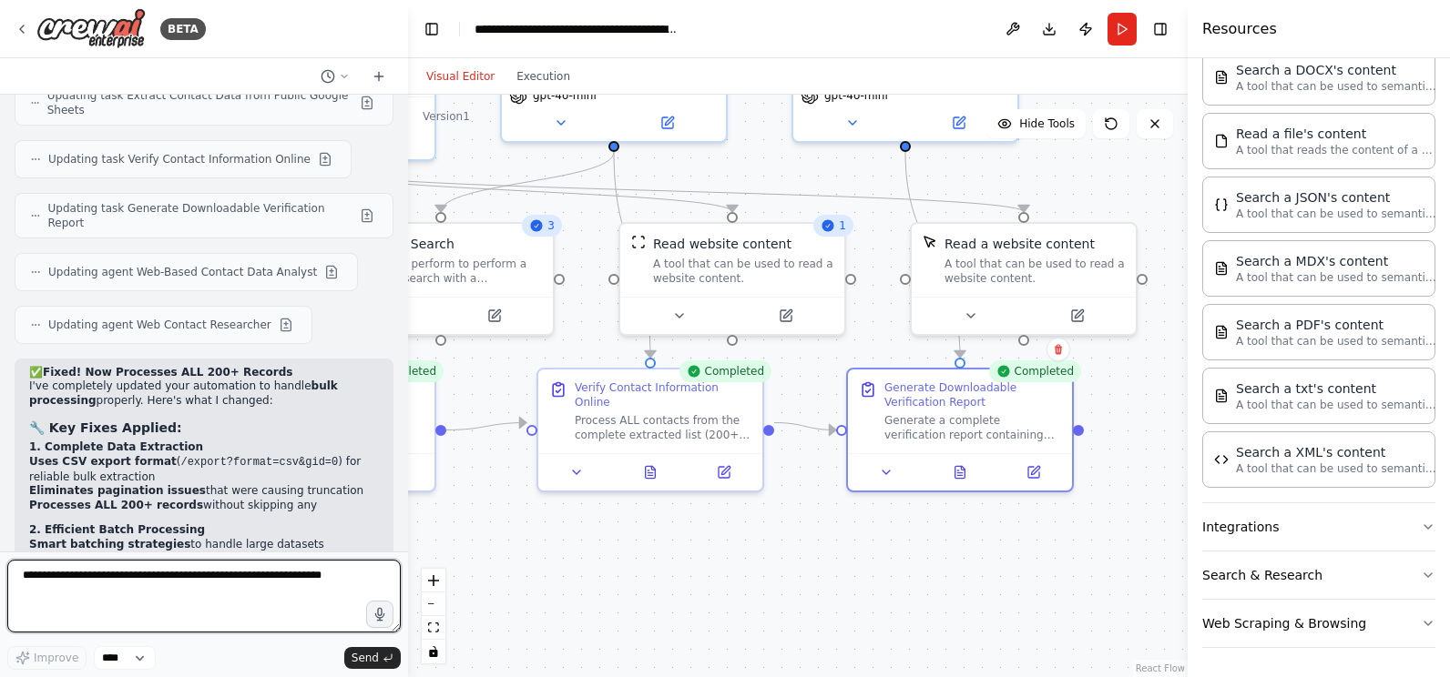
click at [270, 589] on textarea at bounding box center [203, 596] width 393 height 73
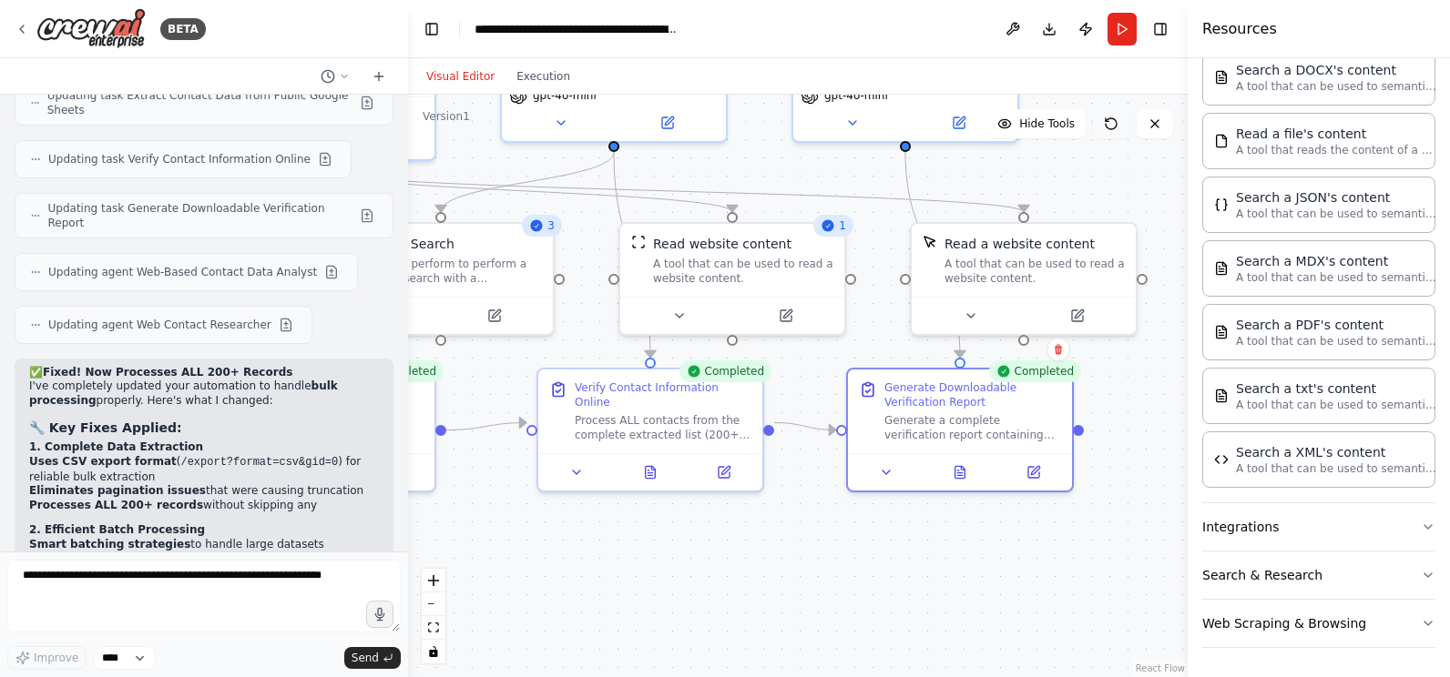
click at [1109, 121] on icon at bounding box center [1111, 124] width 15 height 15
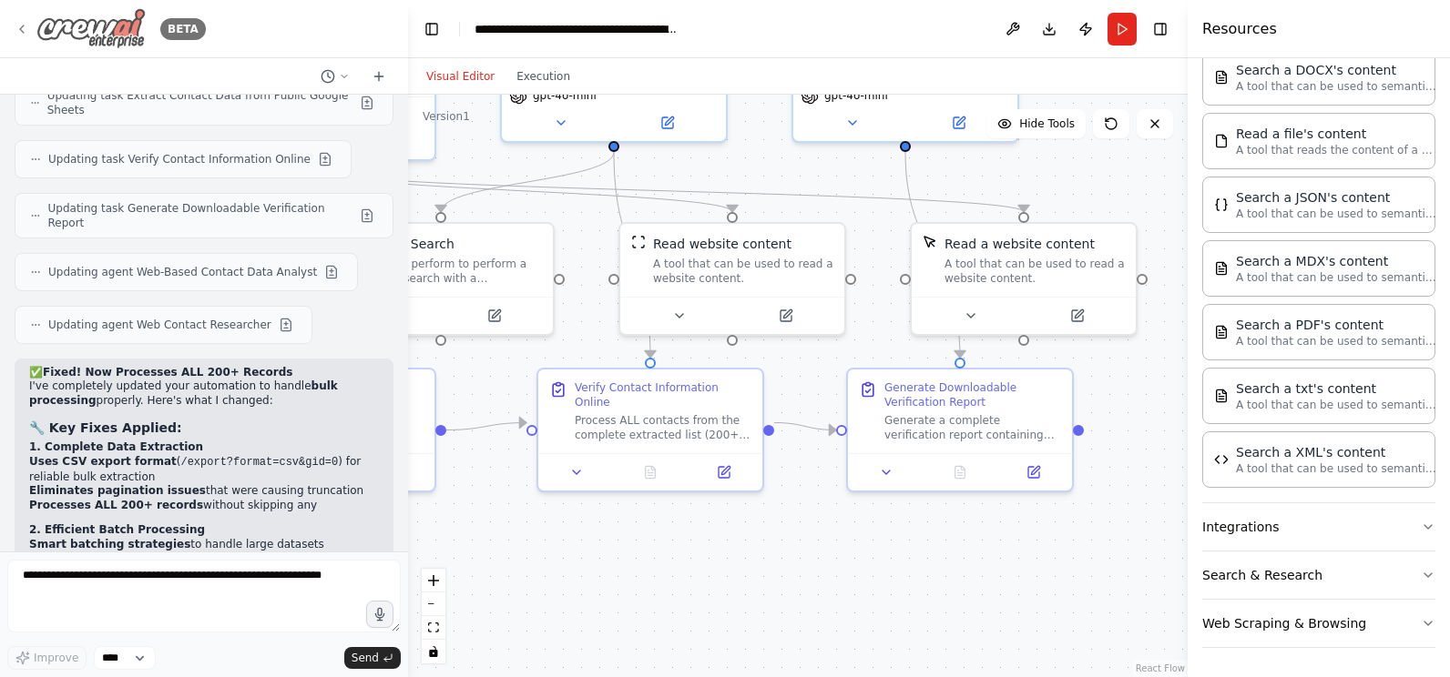
click at [25, 26] on icon at bounding box center [22, 29] width 15 height 15
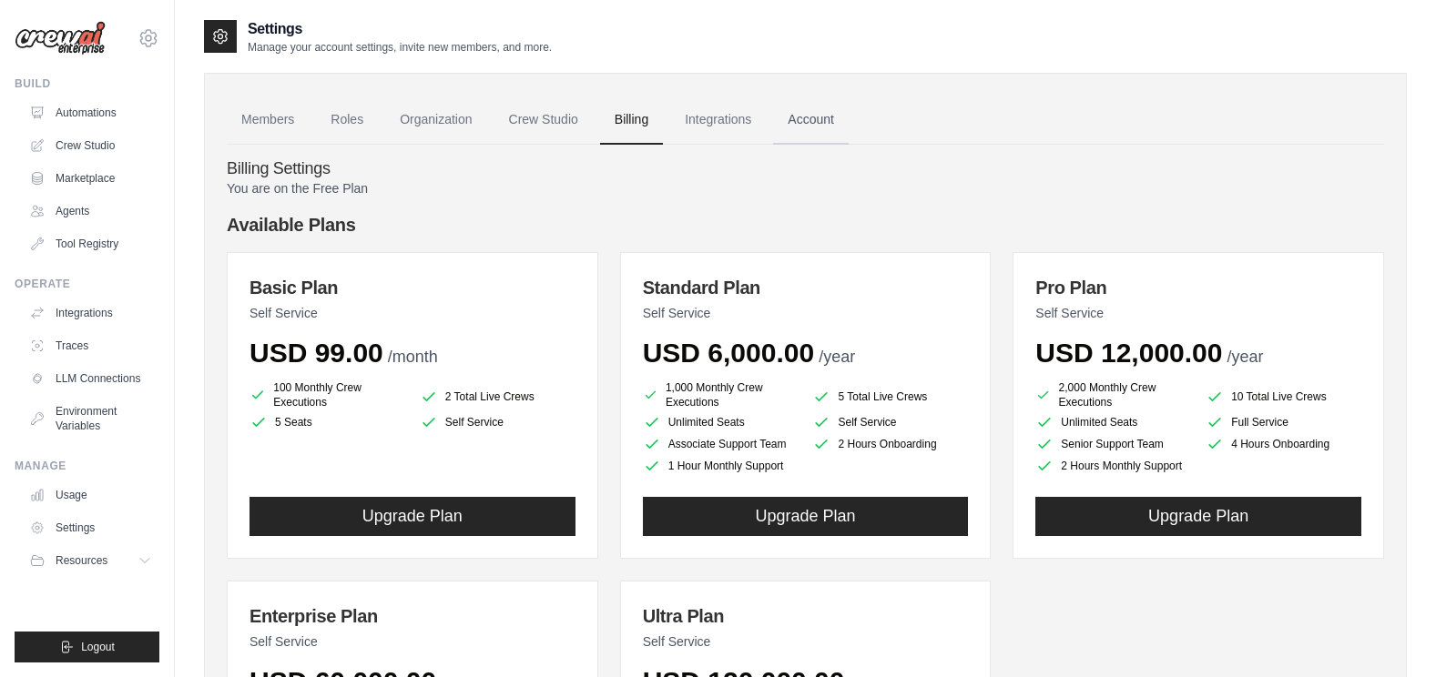
click at [800, 128] on link "Account" at bounding box center [811, 120] width 76 height 49
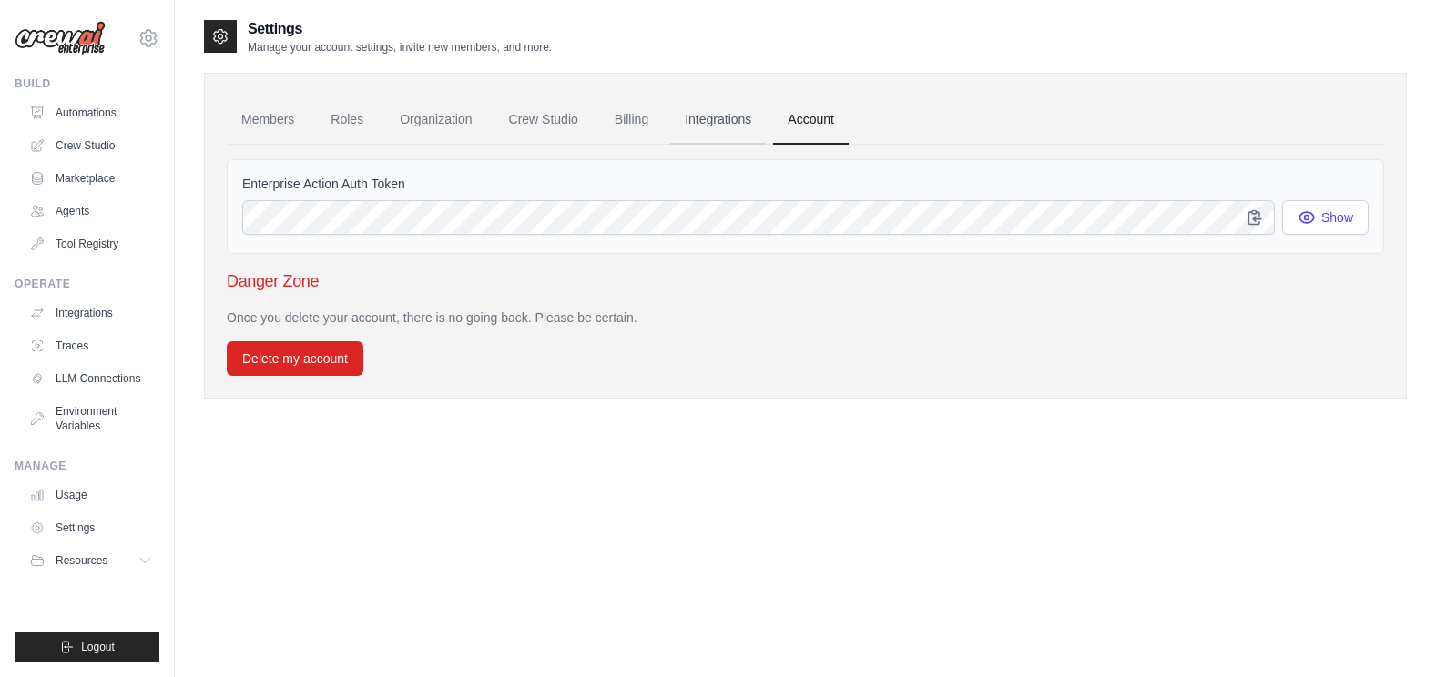
click at [707, 116] on link "Integrations" at bounding box center [718, 120] width 96 height 49
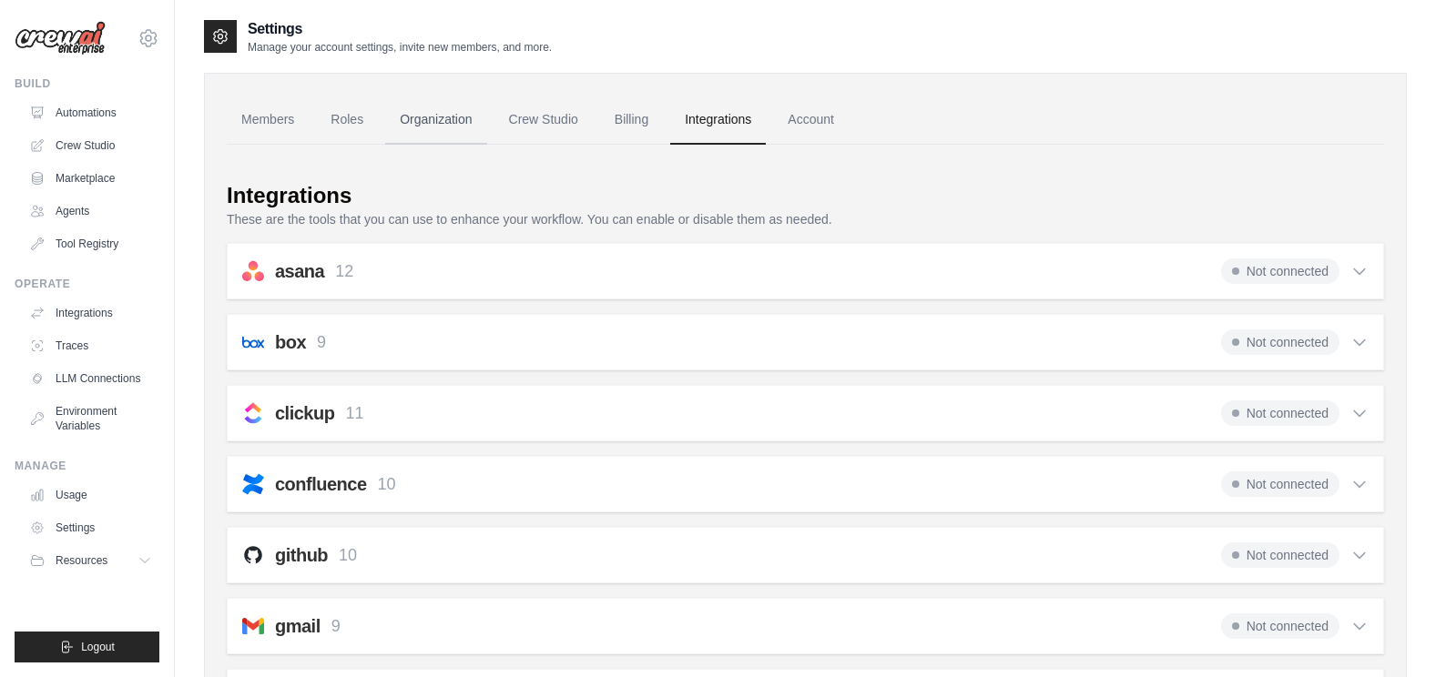
click at [424, 123] on link "Organization" at bounding box center [435, 120] width 101 height 49
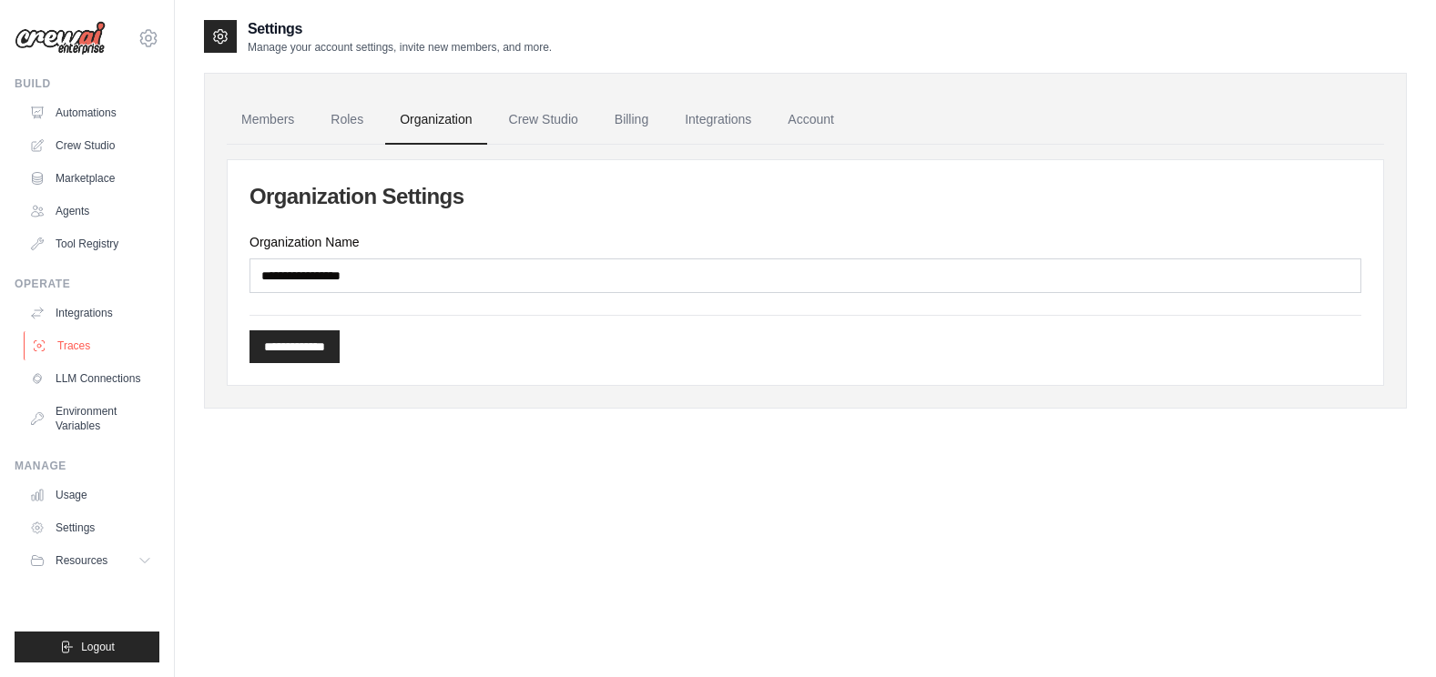
click at [97, 344] on link "Traces" at bounding box center [92, 345] width 137 height 29
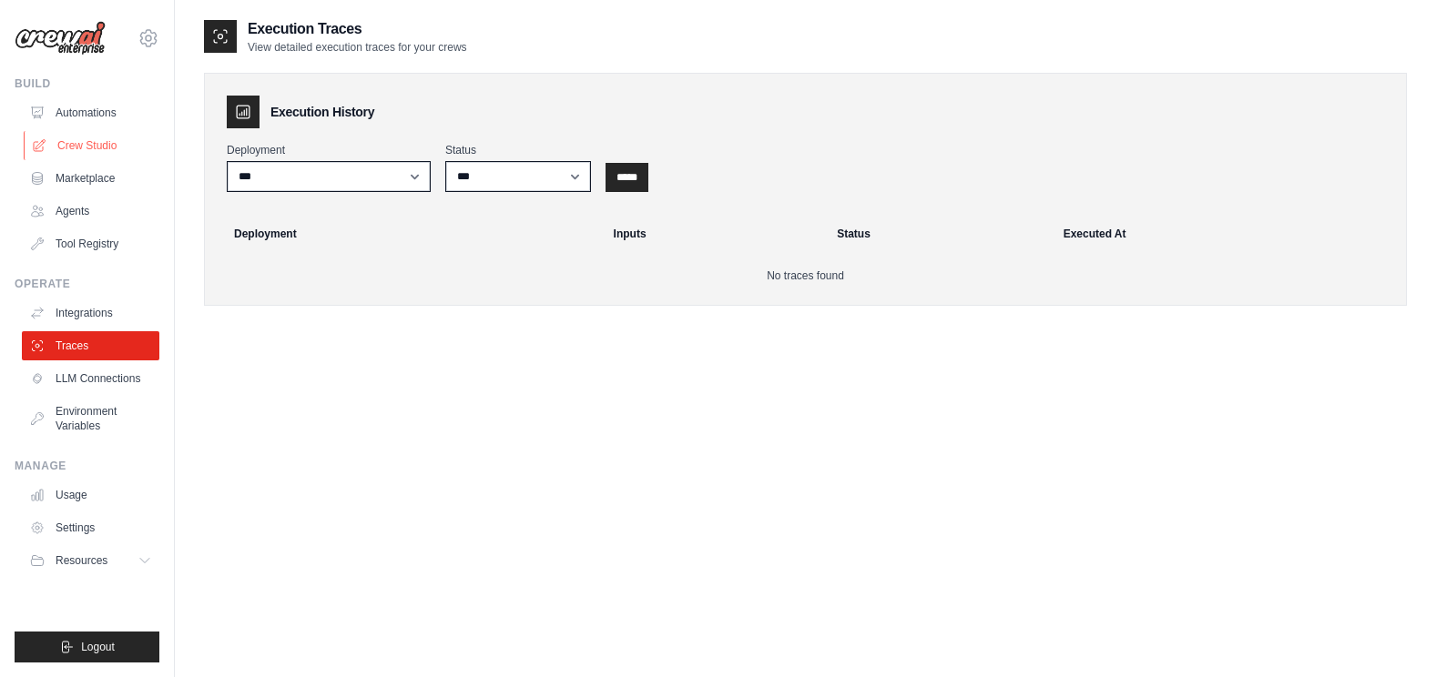
click at [102, 148] on link "Crew Studio" at bounding box center [92, 145] width 137 height 29
